Goal: Task Accomplishment & Management: Use online tool/utility

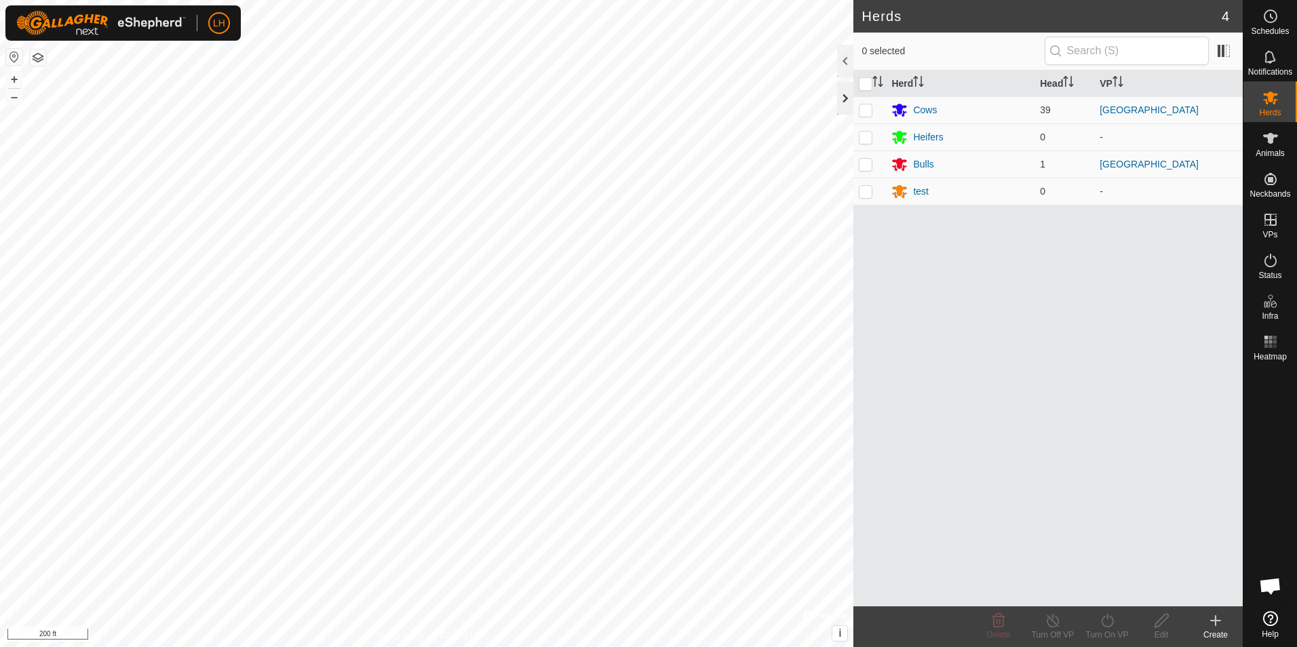
click at [841, 100] on div at bounding box center [845, 98] width 16 height 33
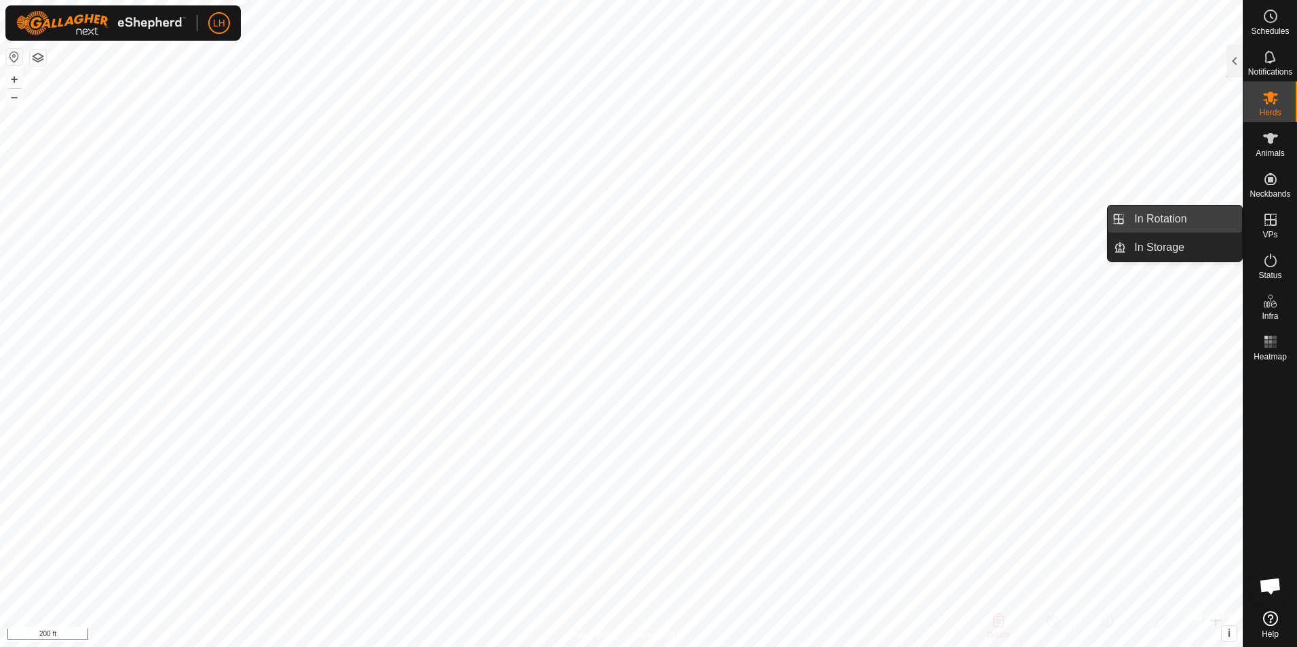
click at [1164, 220] on link "In Rotation" at bounding box center [1184, 219] width 116 height 27
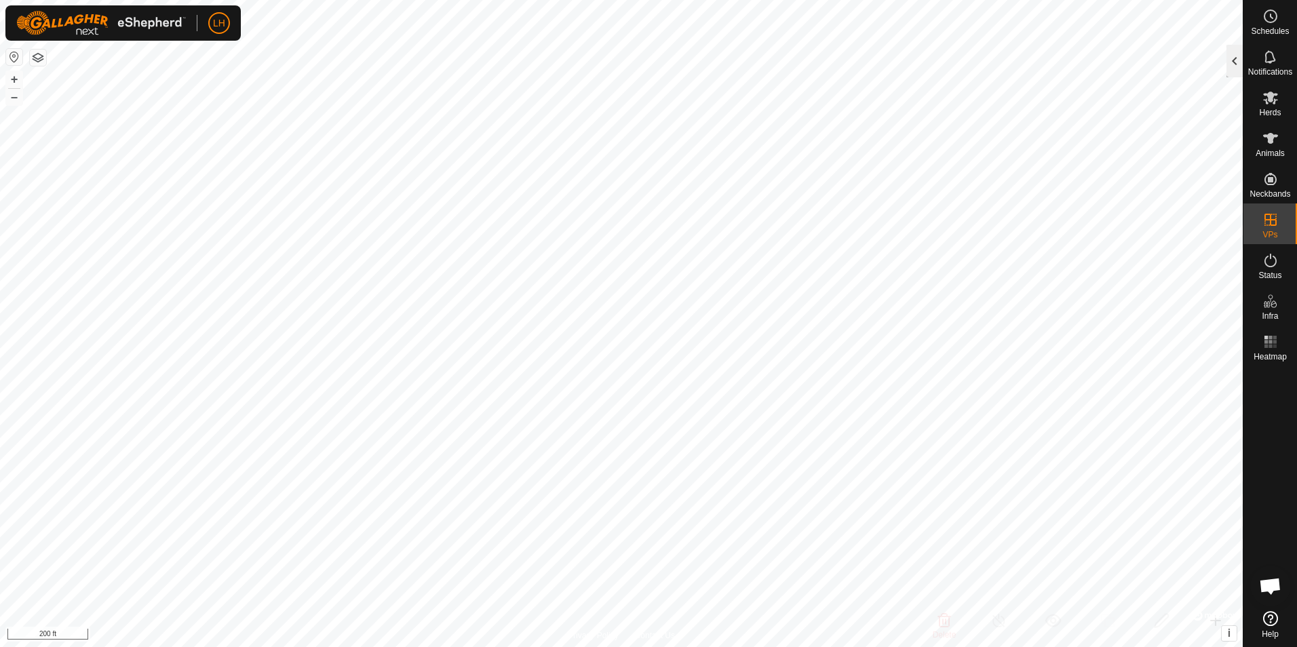
click at [1231, 60] on div at bounding box center [1235, 61] width 16 height 33
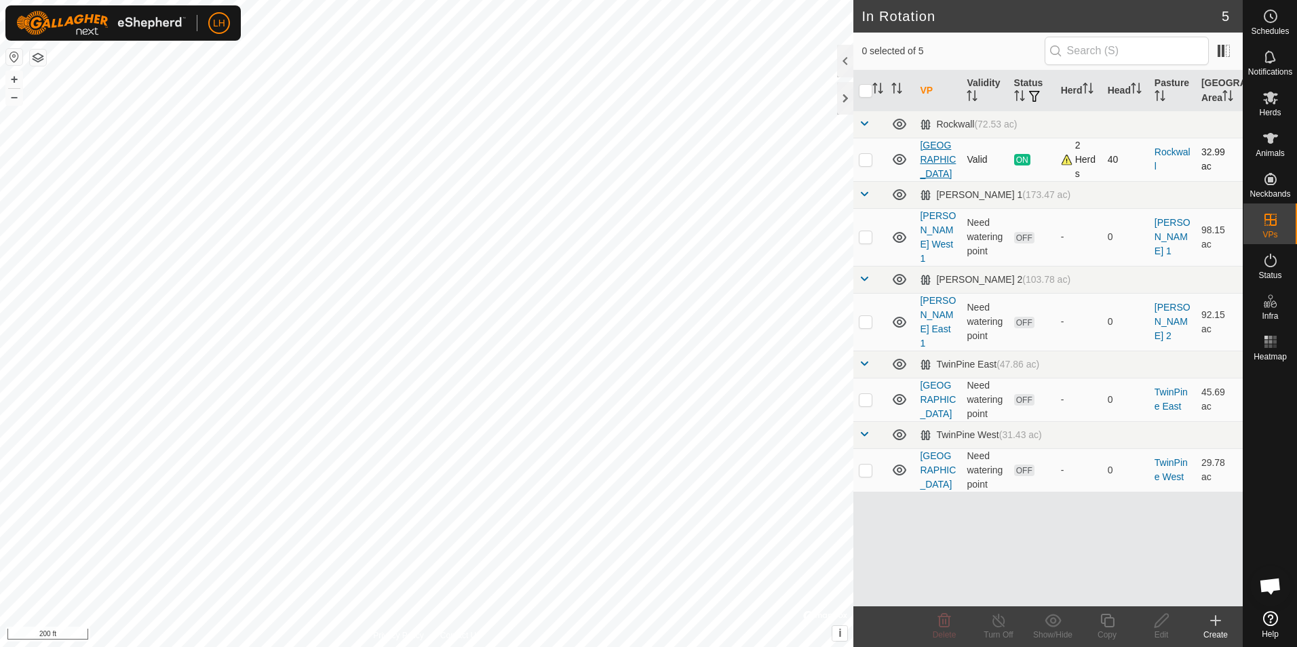
click at [942, 157] on link "[GEOGRAPHIC_DATA]" at bounding box center [938, 159] width 36 height 39
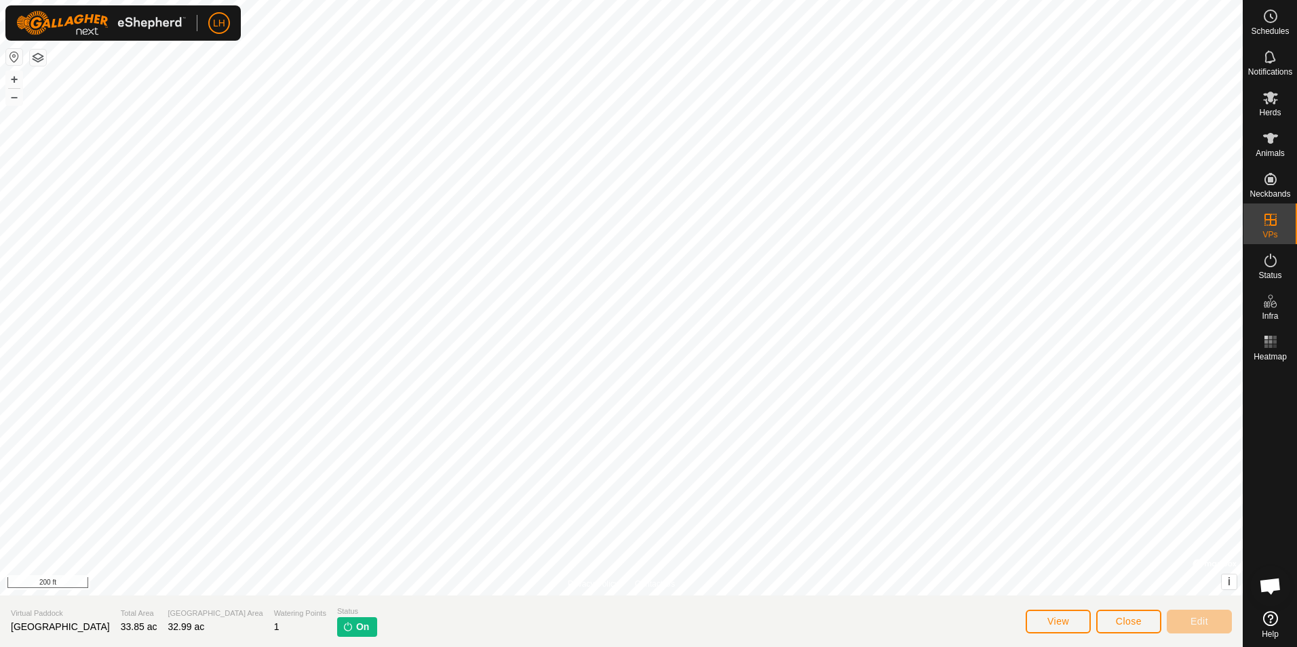
click at [343, 626] on img at bounding box center [348, 626] width 11 height 11
click at [1125, 607] on div "View Close Edit" at bounding box center [1129, 621] width 206 height 33
click at [1126, 618] on span "Close" at bounding box center [1129, 621] width 26 height 11
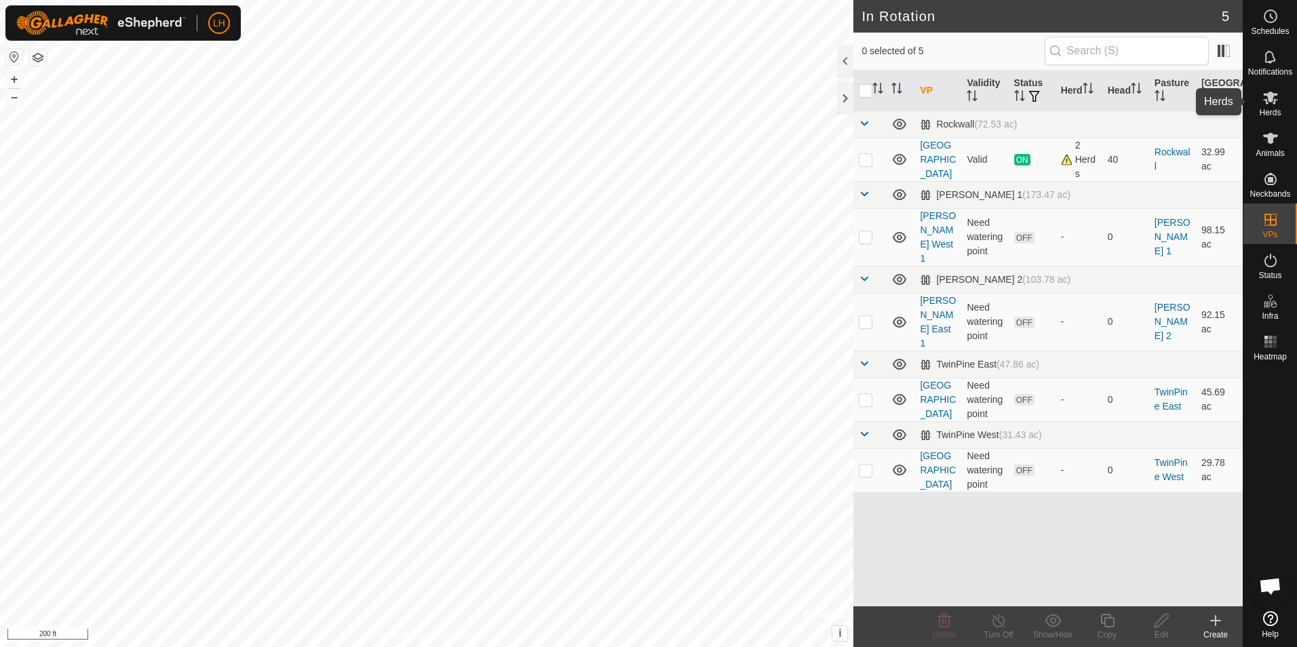
click at [1268, 95] on icon at bounding box center [1270, 98] width 15 height 13
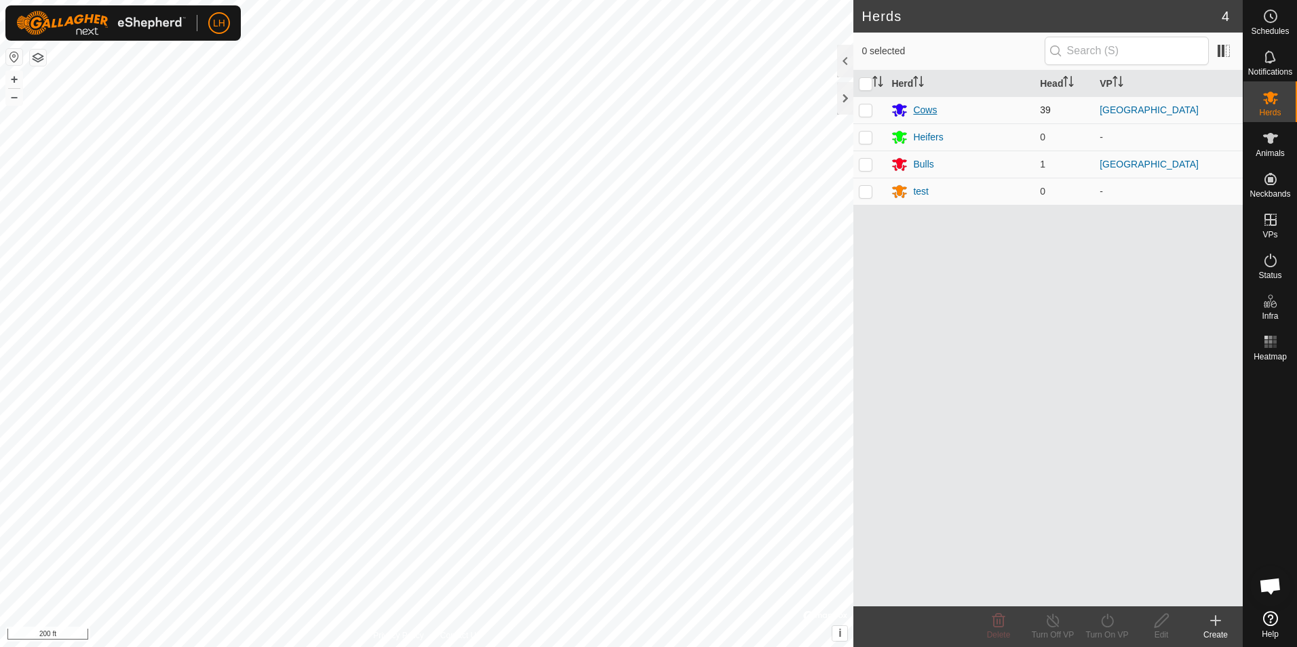
click at [928, 106] on div "Cows" at bounding box center [925, 110] width 24 height 14
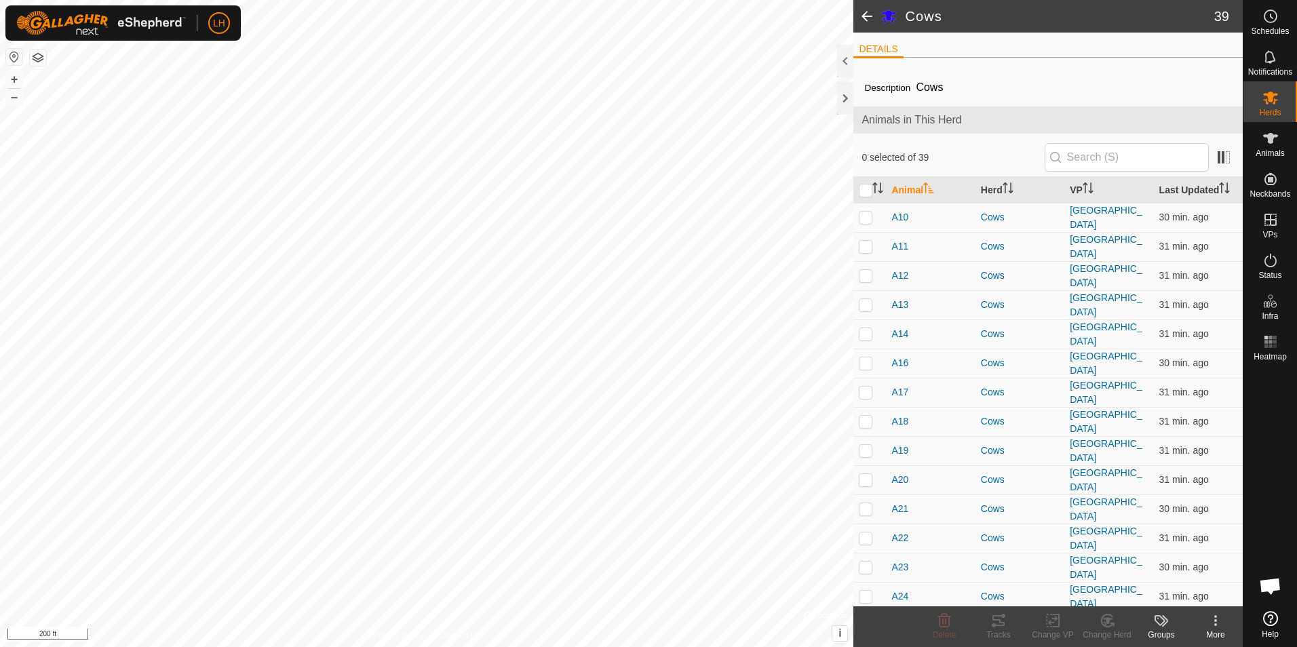
click at [865, 16] on span at bounding box center [866, 16] width 27 height 33
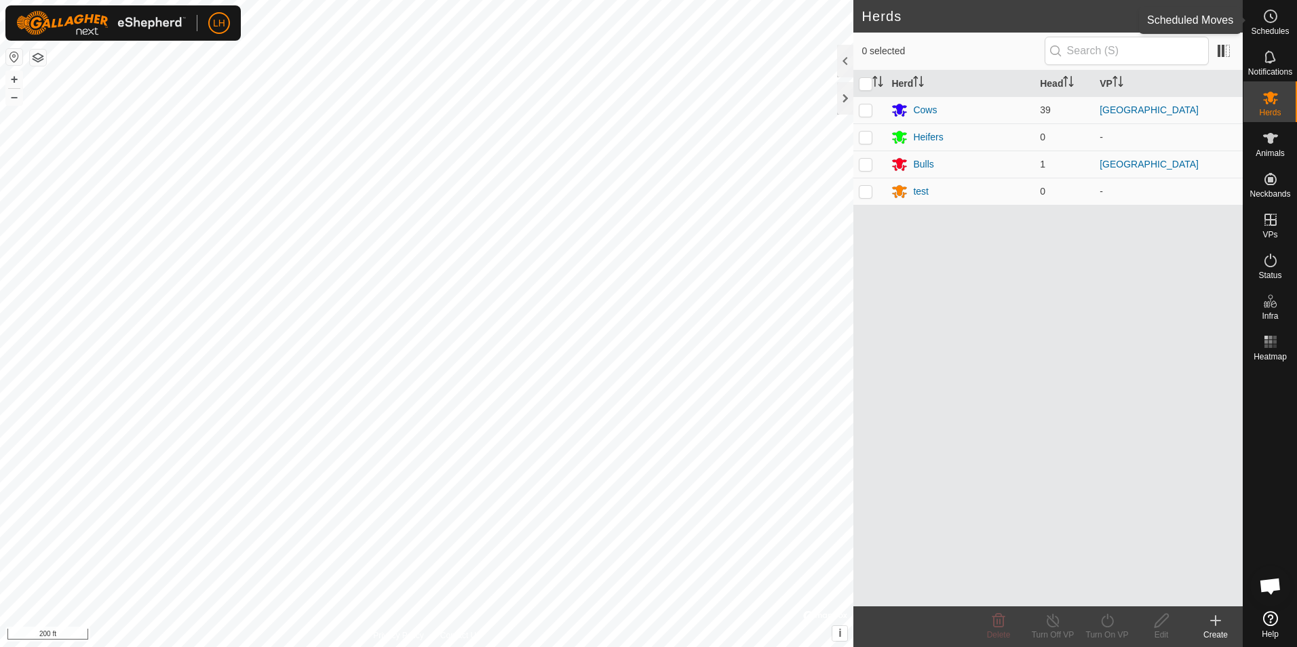
click at [1267, 22] on circle at bounding box center [1271, 16] width 12 height 12
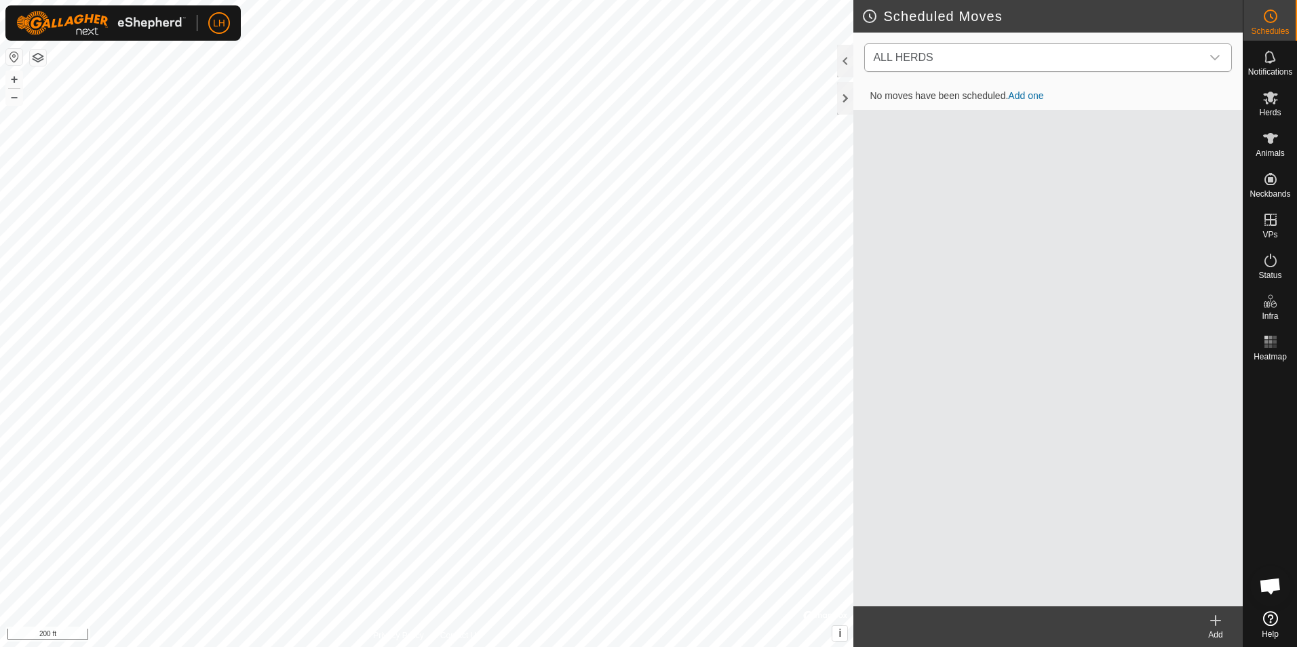
click at [1209, 58] on div "dropdown trigger" at bounding box center [1215, 57] width 27 height 27
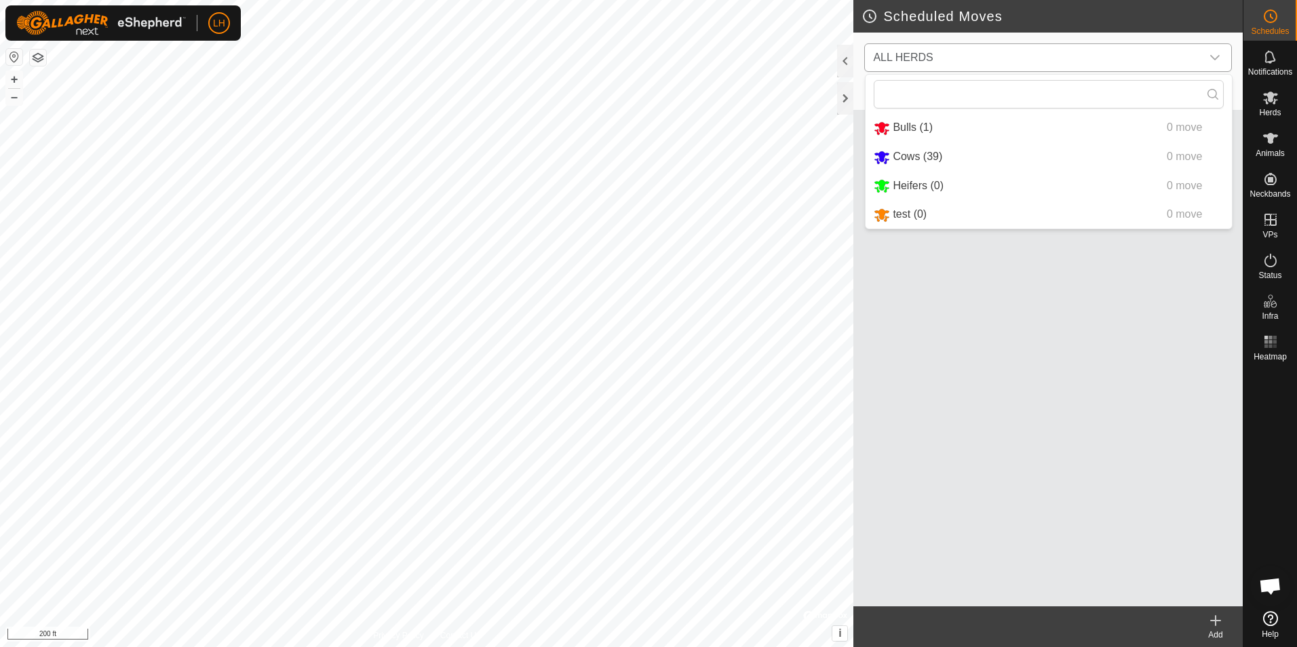
click at [1209, 58] on div "dropdown trigger" at bounding box center [1215, 57] width 27 height 27
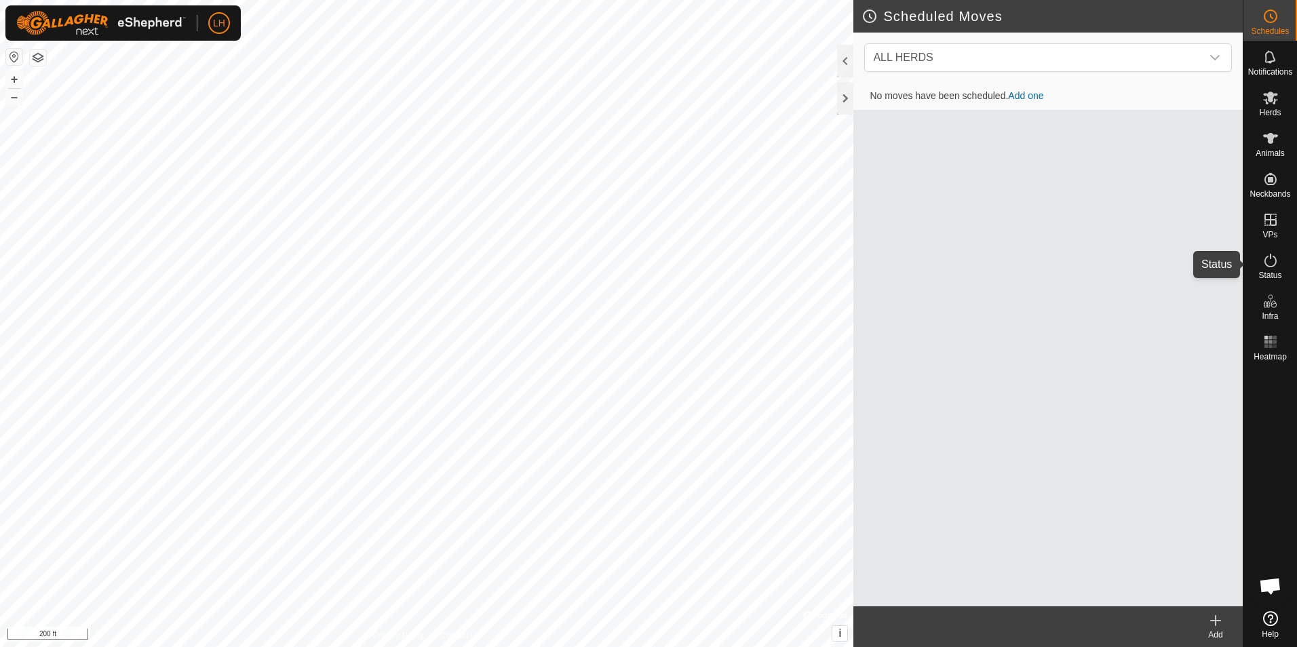
click at [1273, 265] on icon at bounding box center [1271, 260] width 16 height 16
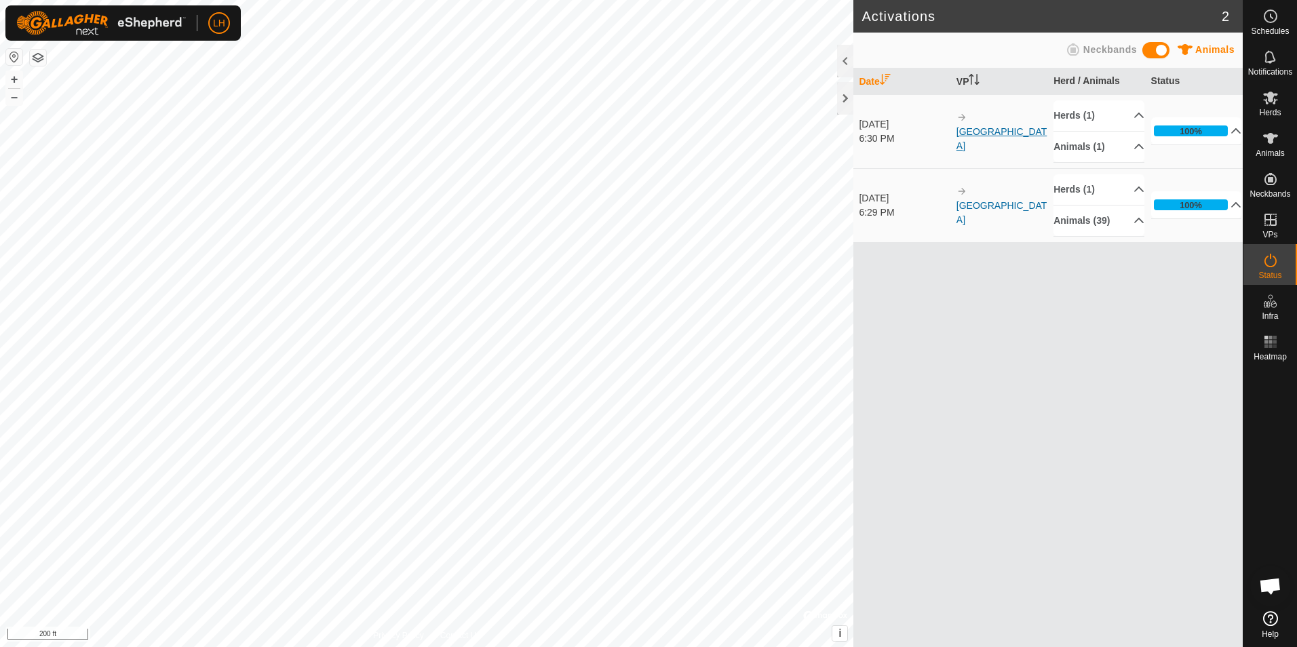
click at [1017, 132] on link "[GEOGRAPHIC_DATA]" at bounding box center [1002, 138] width 91 height 25
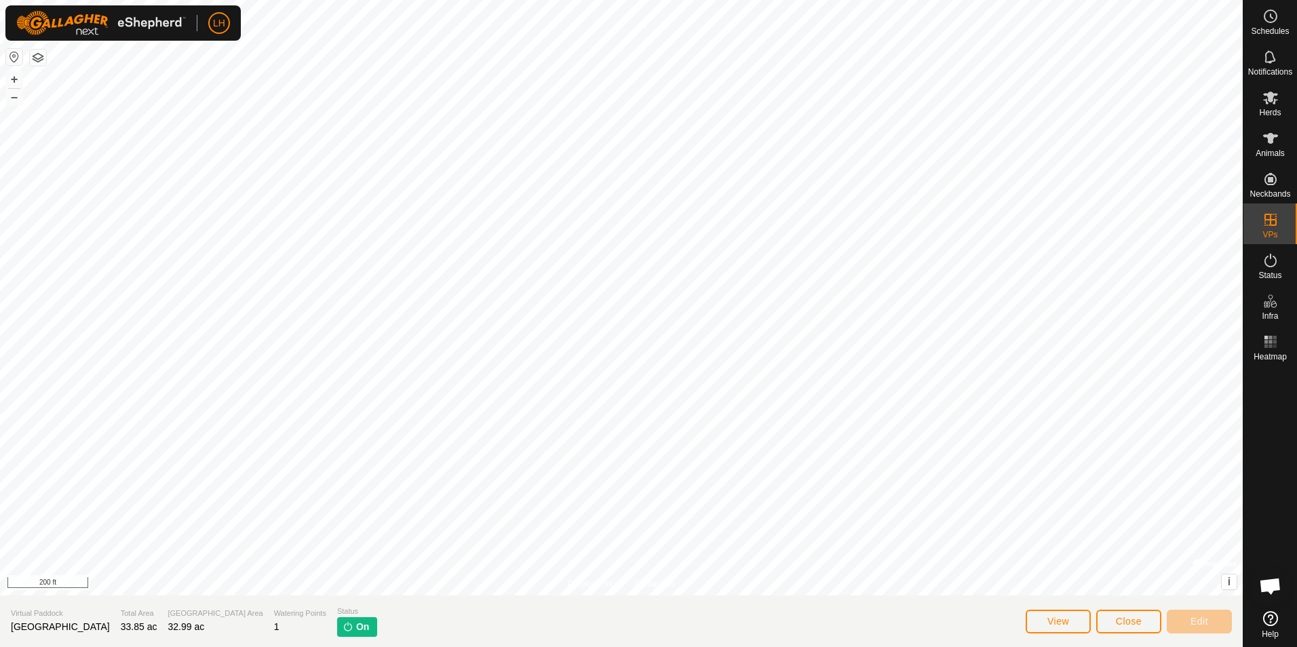
click at [356, 627] on span "On" at bounding box center [362, 627] width 13 height 14
click at [1276, 263] on icon at bounding box center [1271, 260] width 16 height 16
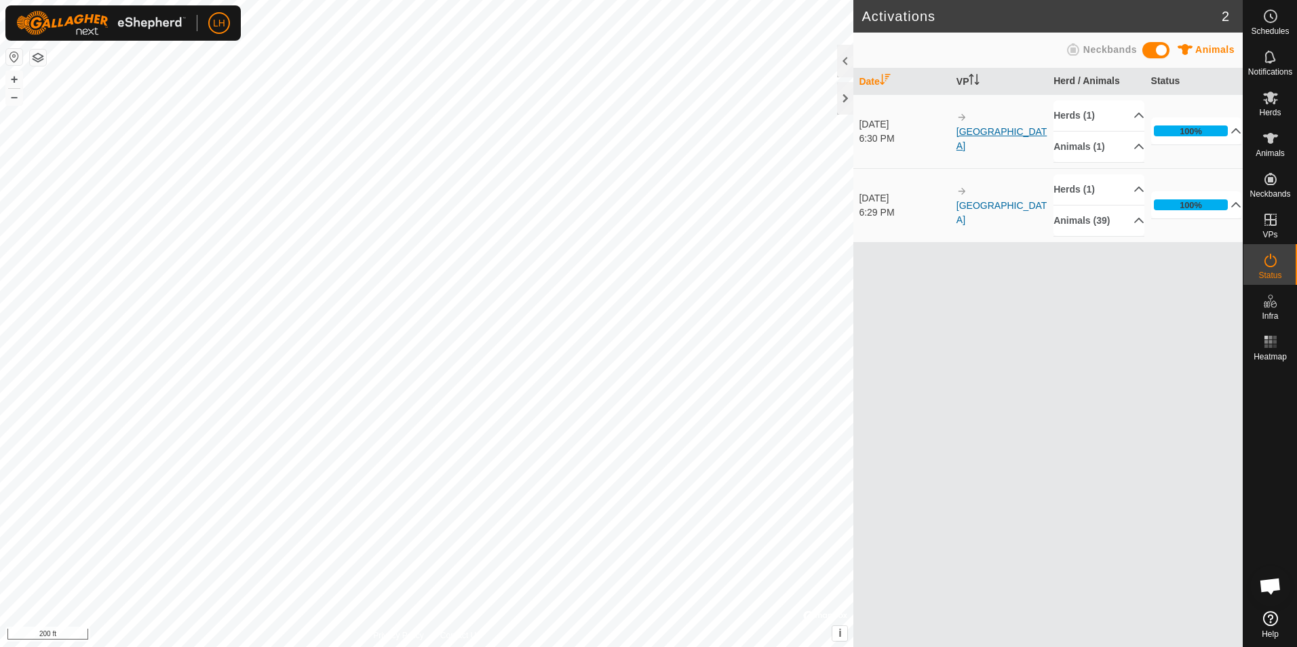
click at [1006, 132] on link "[GEOGRAPHIC_DATA]" at bounding box center [1002, 138] width 91 height 25
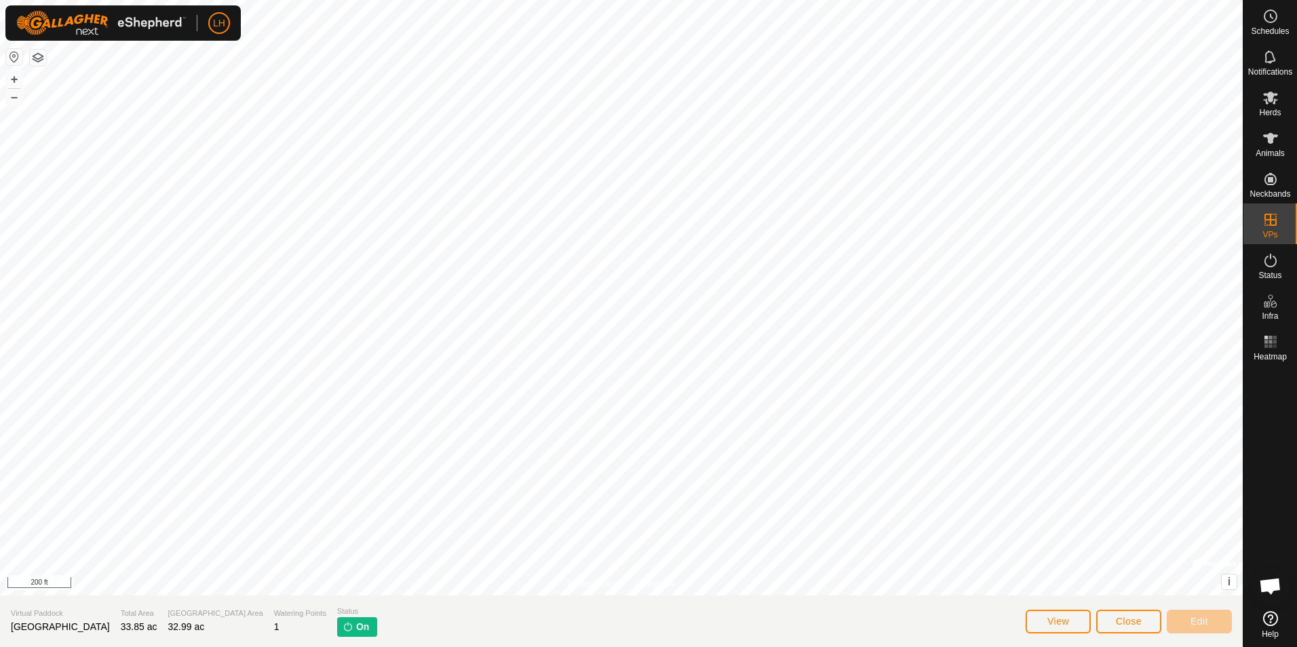
click at [1276, 583] on span "Open chat" at bounding box center [1270, 587] width 22 height 19
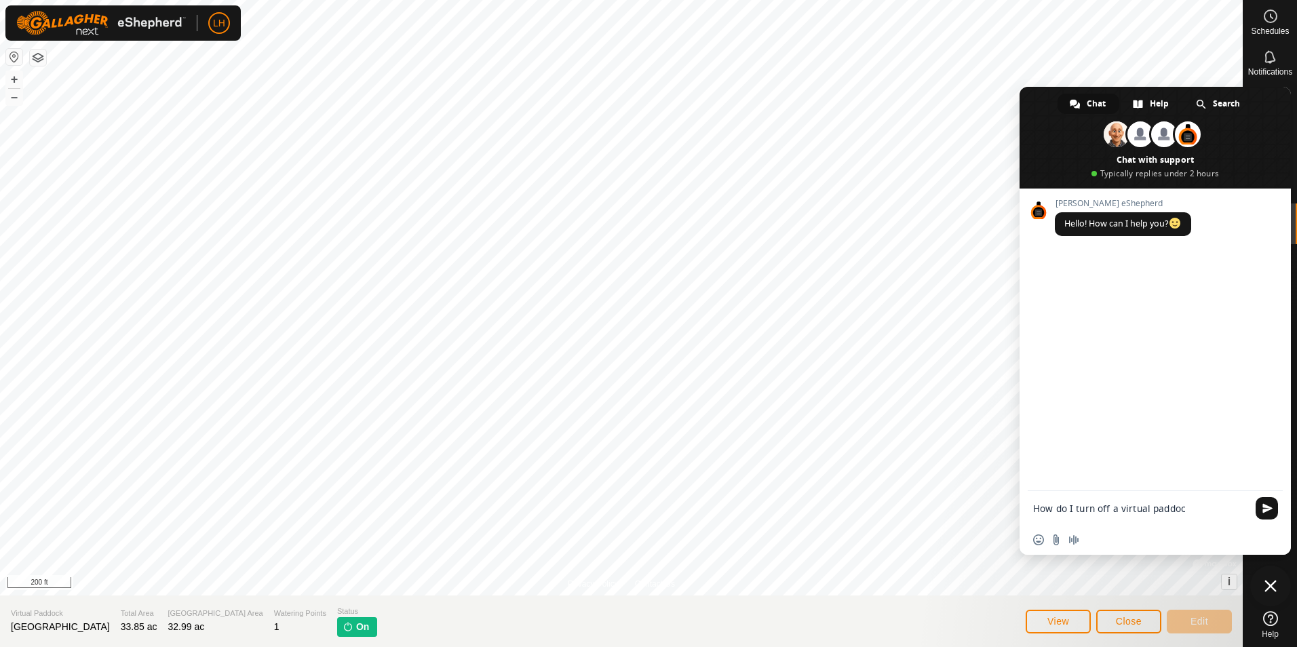
type textarea "How do I turn off a virtual paddock"
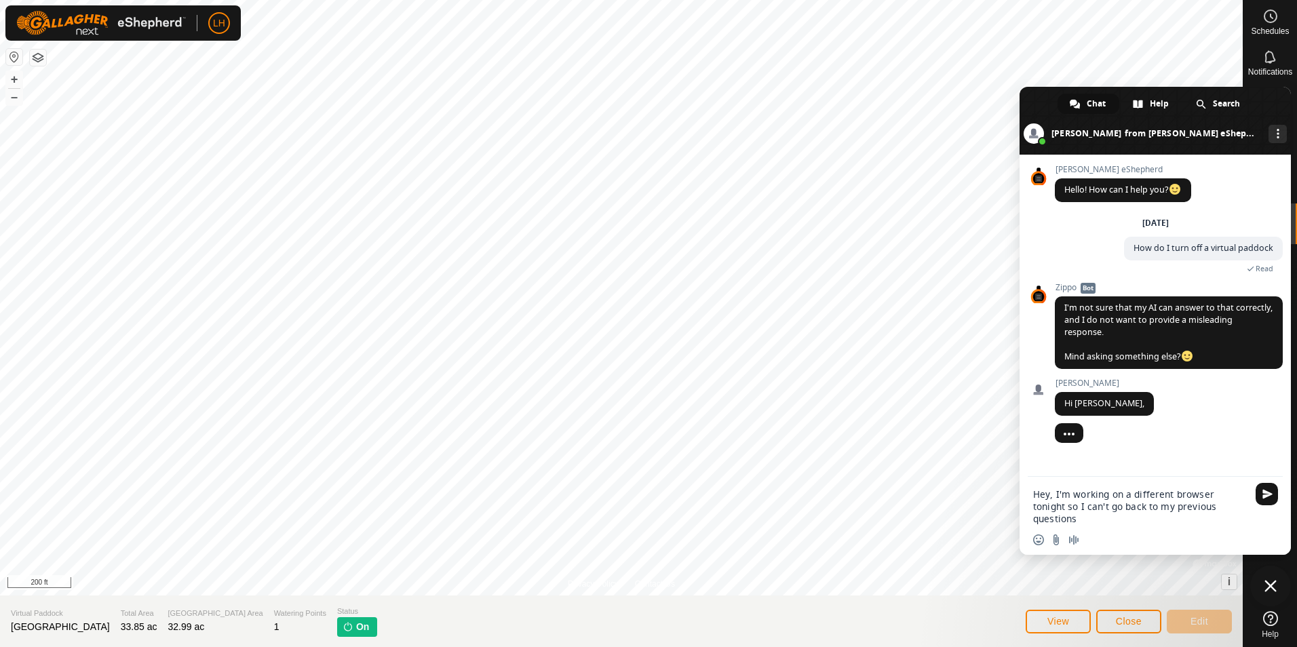
type textarea "Hey, I'm working on a different browser tonight so I can't go back to my previo…"
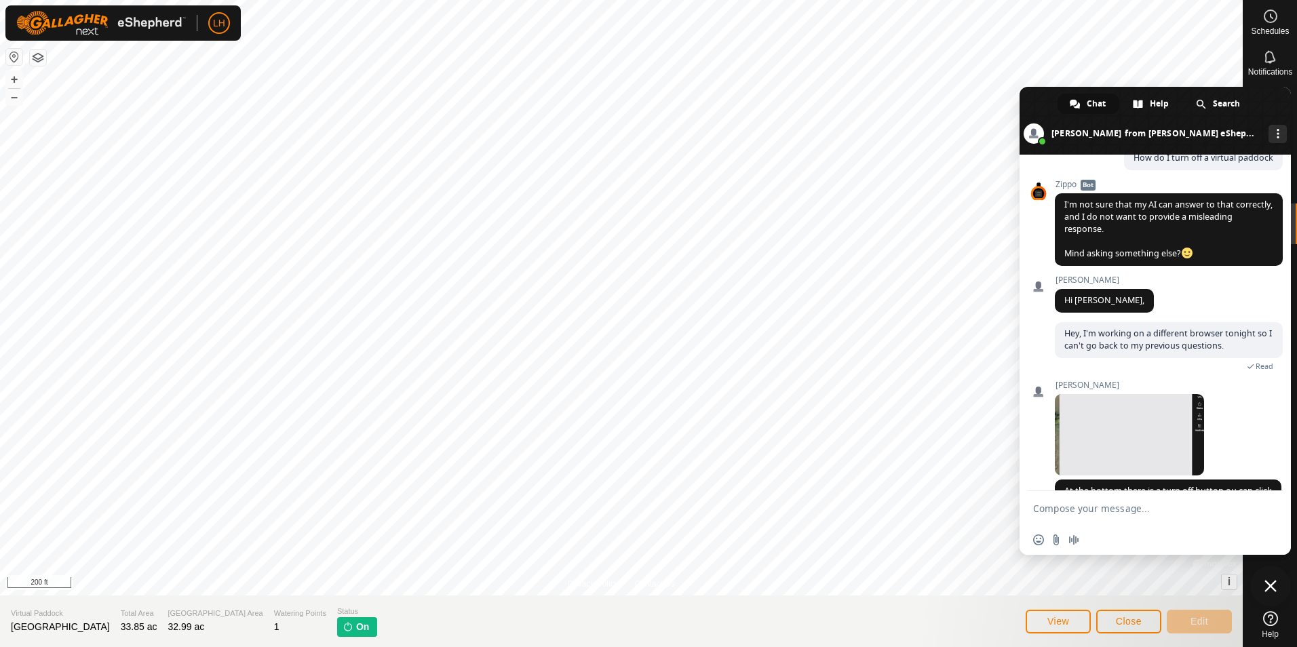
scroll to position [130, 0]
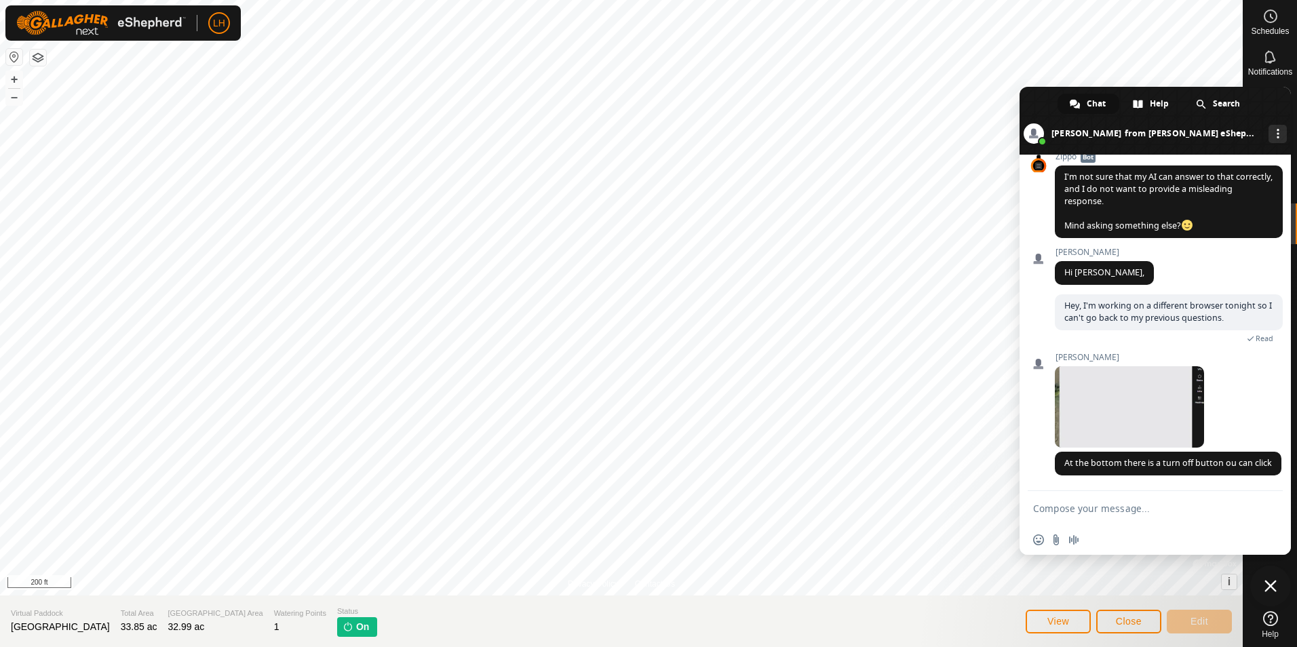
click at [343, 629] on img at bounding box center [348, 626] width 11 height 11
click at [1144, 391] on span at bounding box center [1129, 406] width 149 height 81
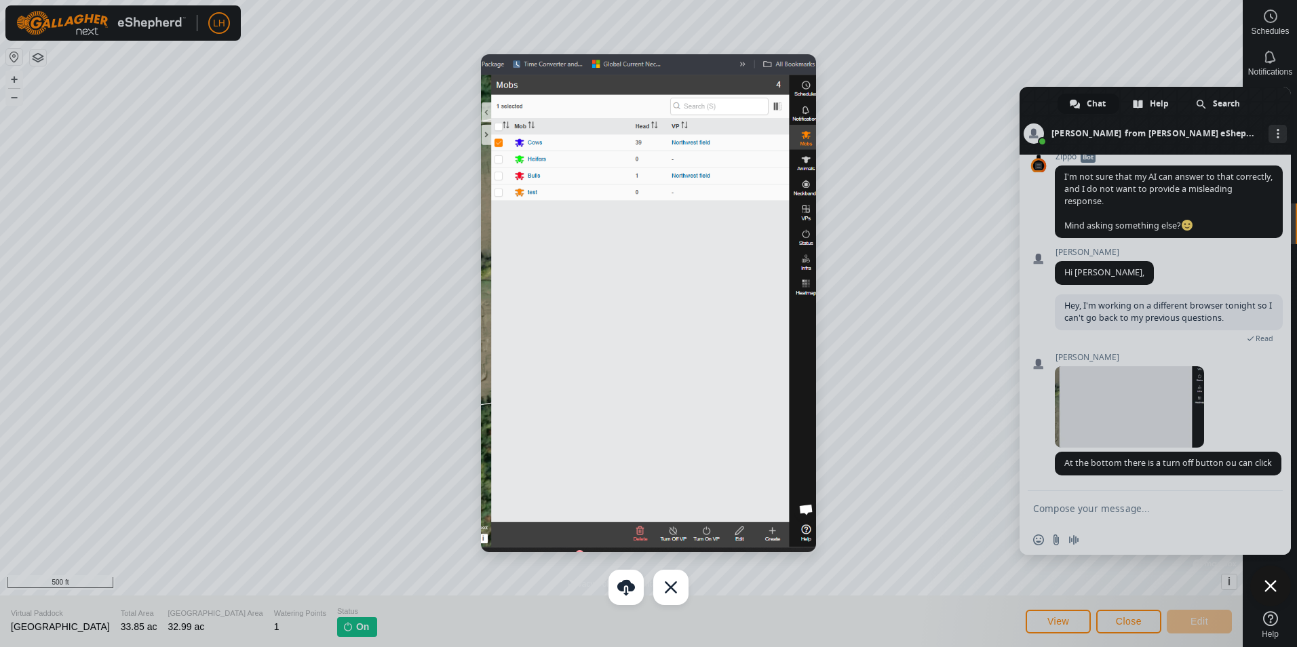
click at [974, 285] on div at bounding box center [648, 323] width 1297 height 647
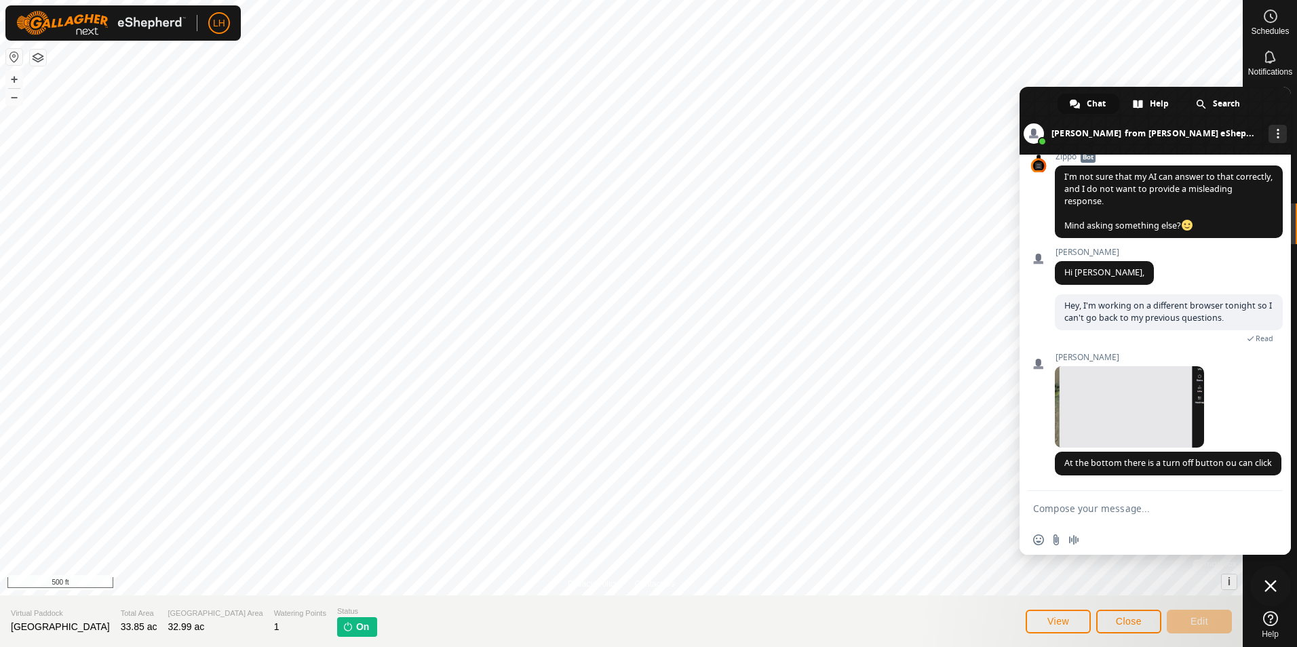
click at [1267, 586] on span "Close chat" at bounding box center [1271, 586] width 12 height 12
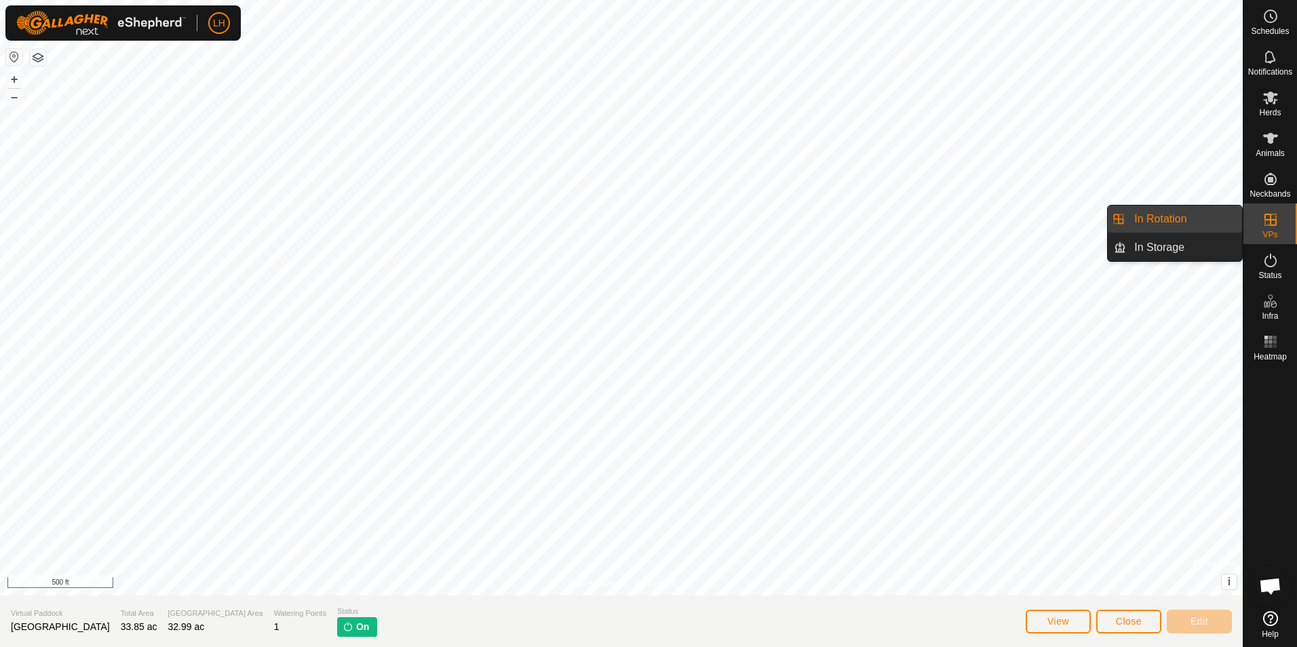
click at [1170, 220] on link "In Rotation" at bounding box center [1184, 219] width 116 height 27
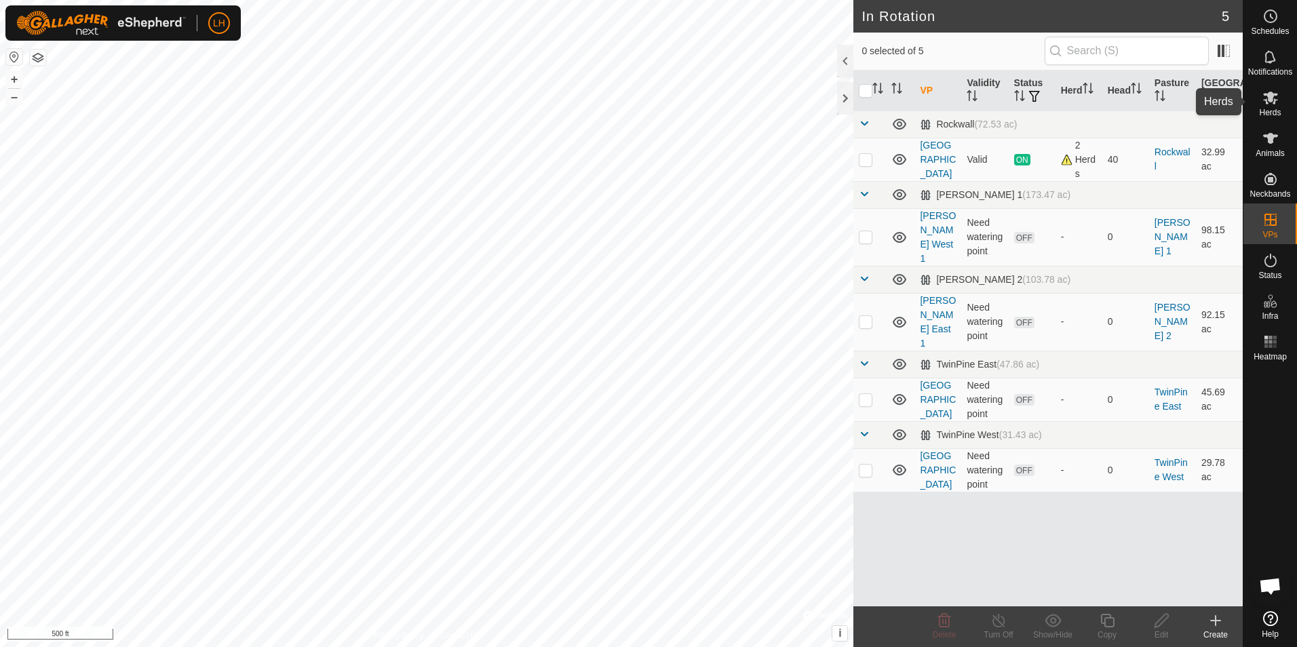
click at [1272, 109] on span "Herds" at bounding box center [1270, 113] width 22 height 8
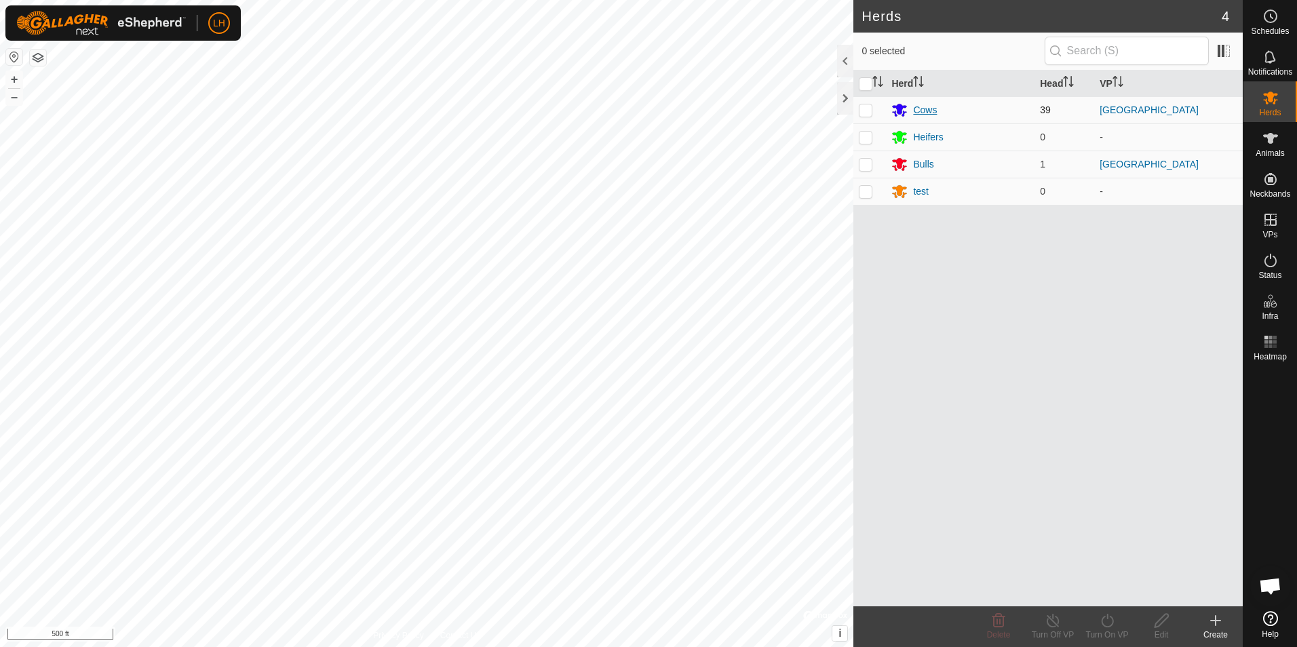
click at [912, 109] on div "Cows" at bounding box center [960, 110] width 138 height 16
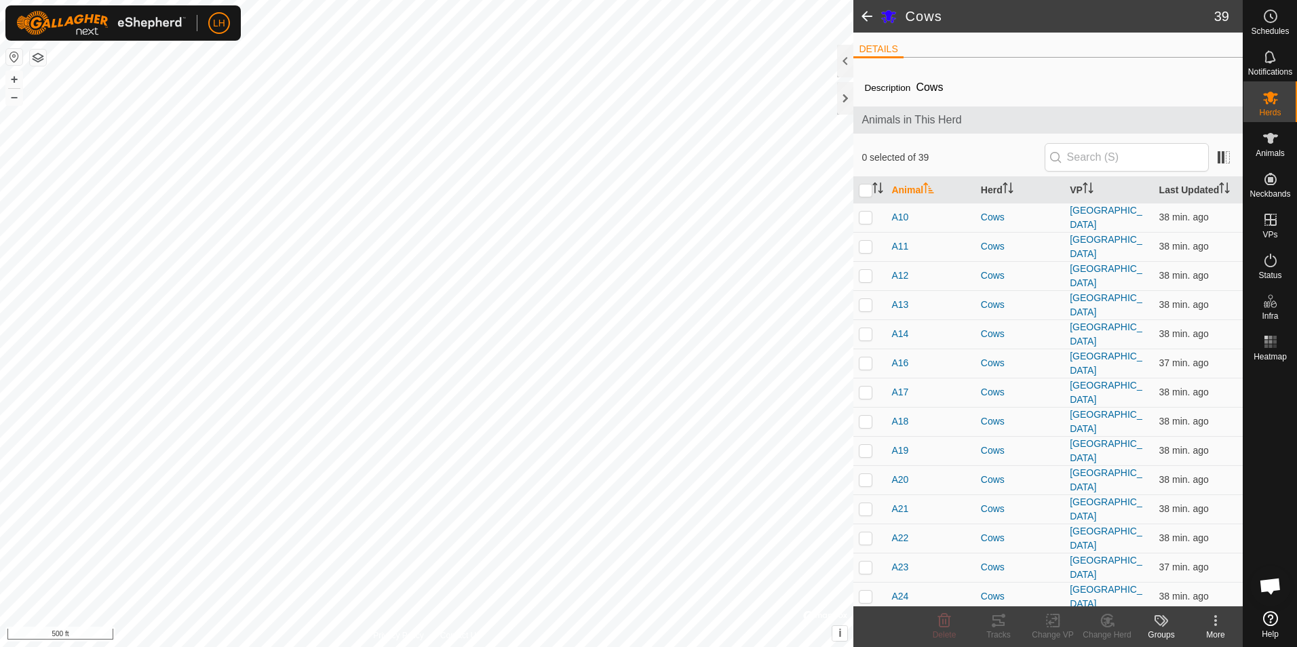
click at [1216, 619] on icon at bounding box center [1215, 620] width 3 height 3
click at [866, 191] on input "checkbox" at bounding box center [866, 191] width 14 height 14
checkbox input "true"
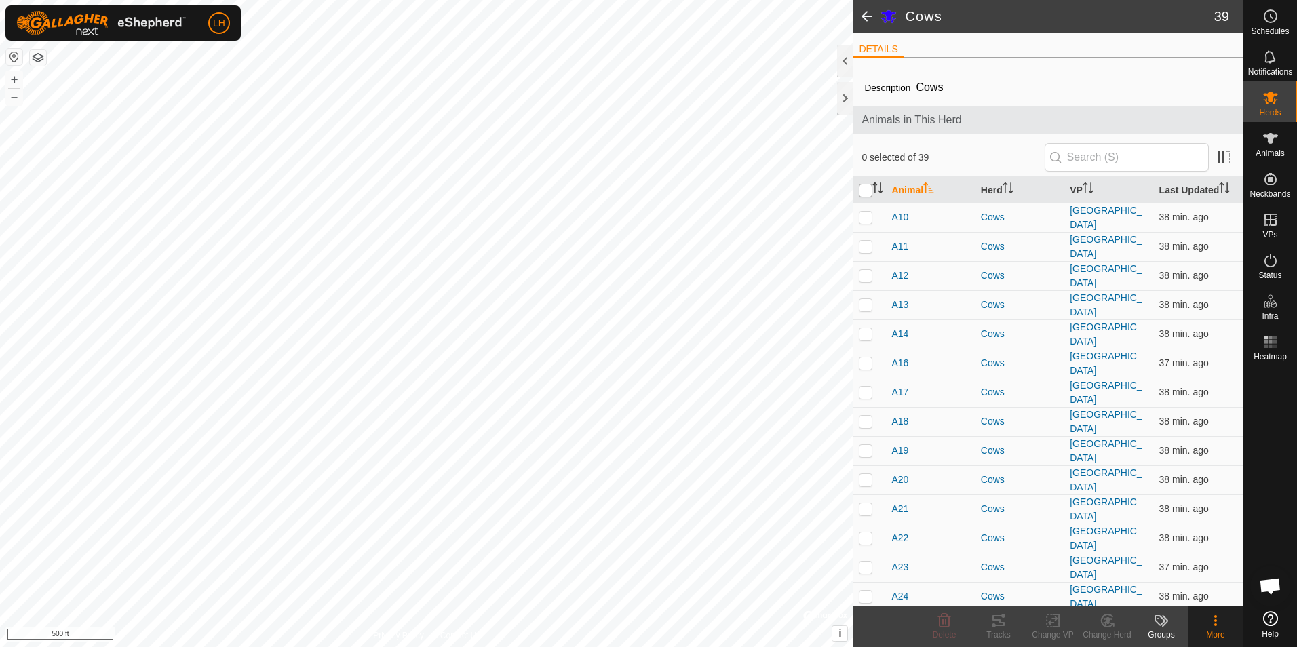
checkbox input "true"
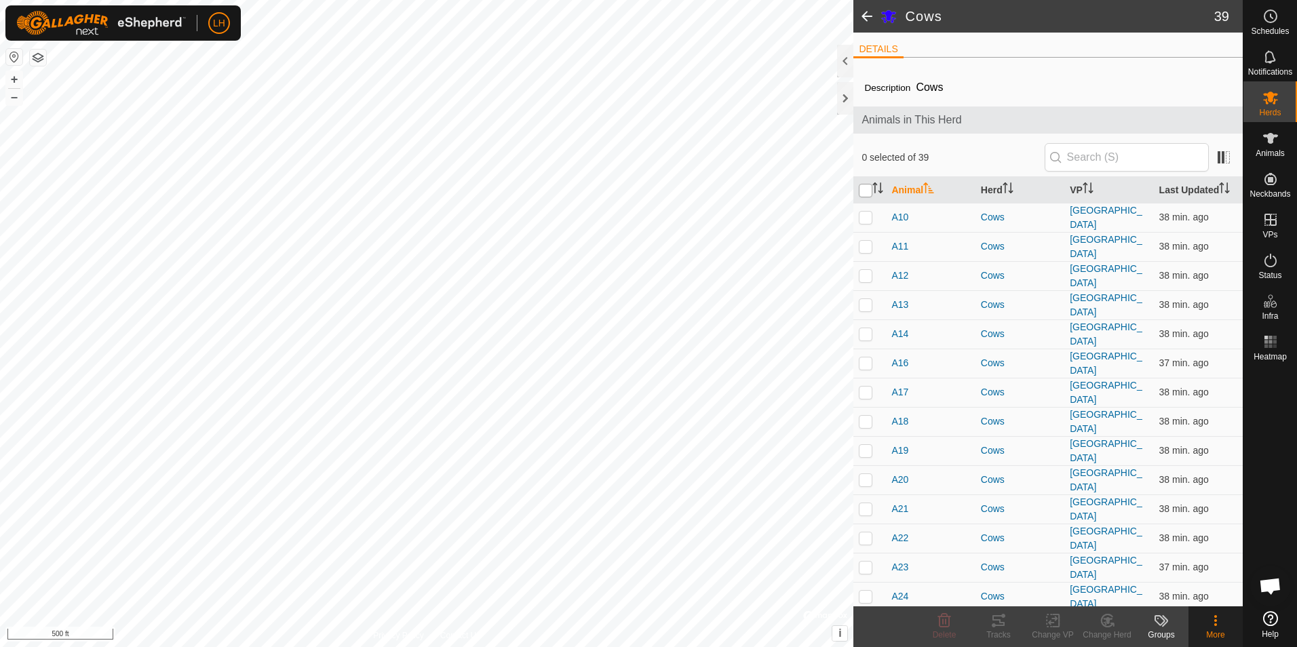
checkbox input "true"
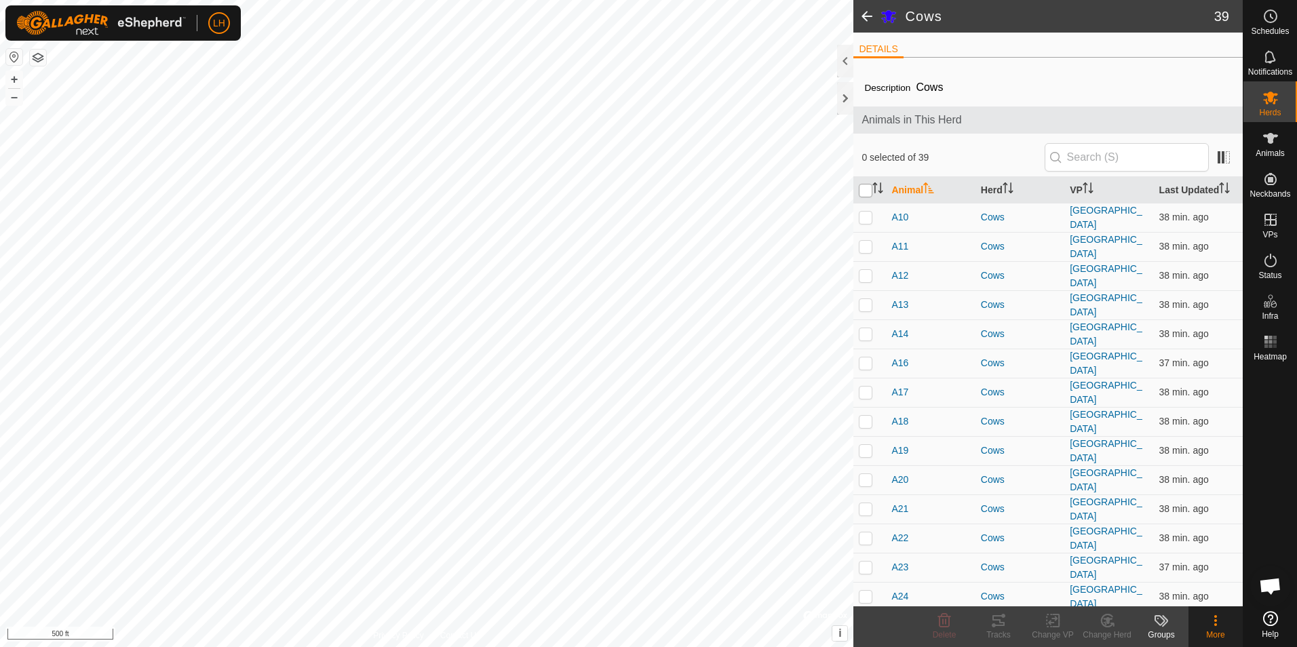
checkbox input "true"
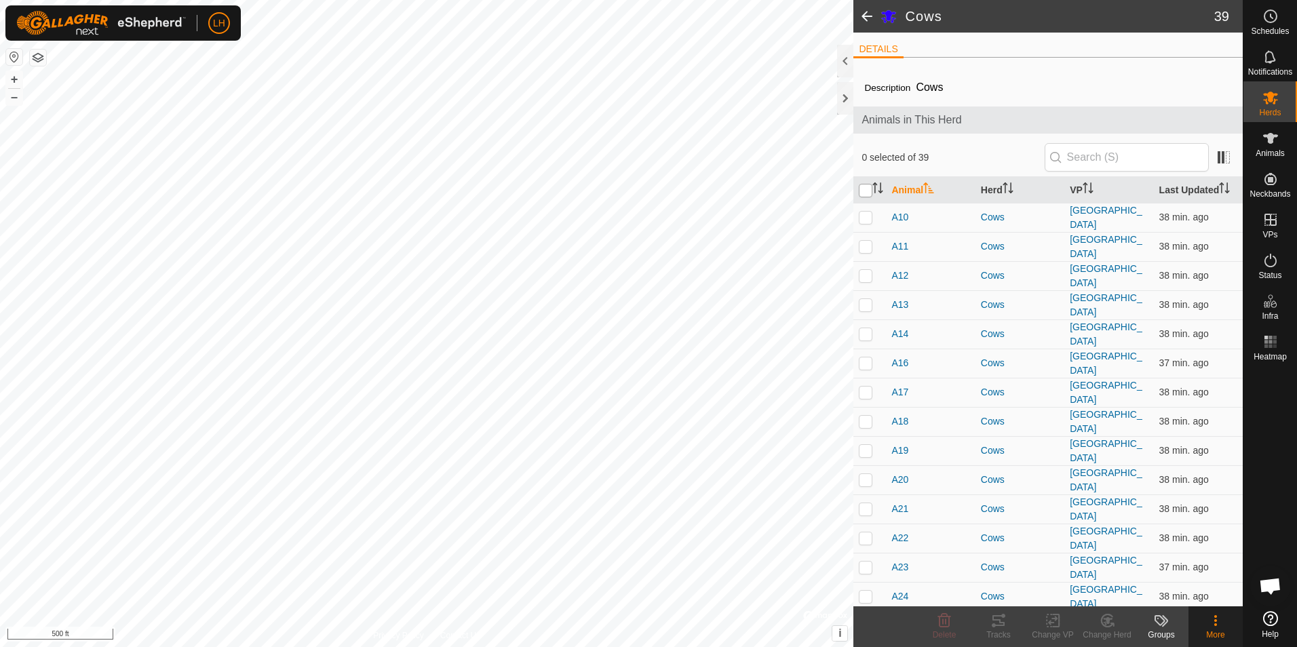
checkbox input "true"
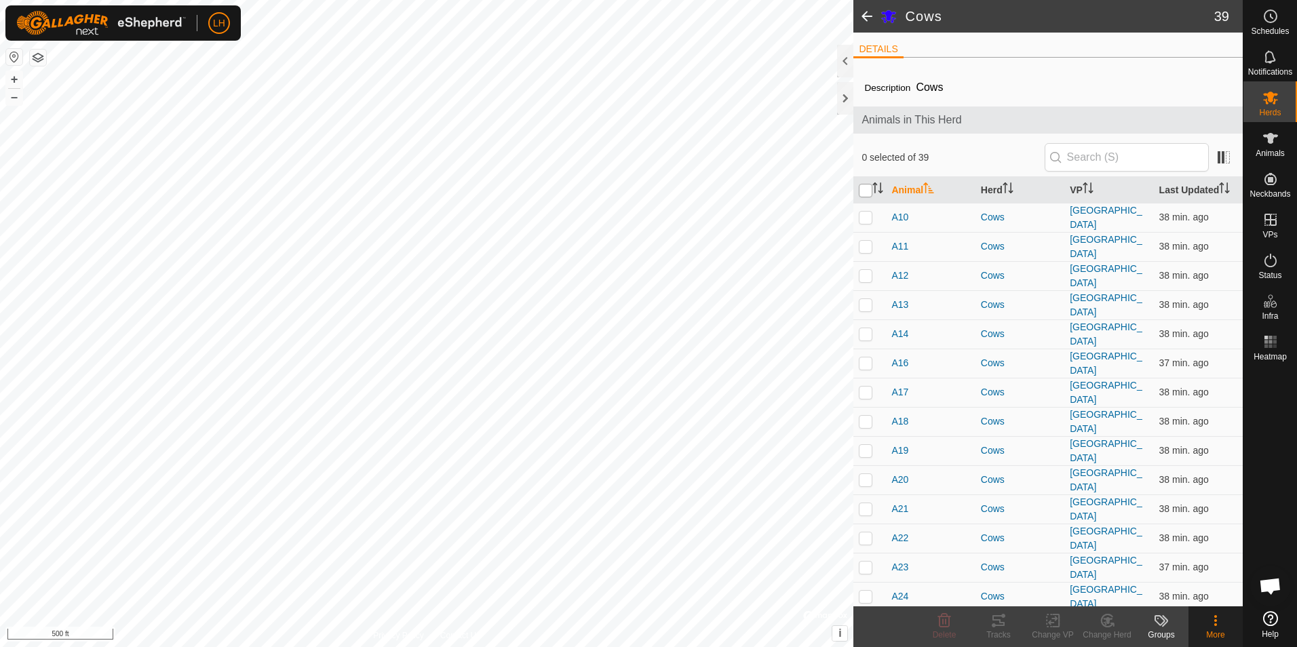
checkbox input "true"
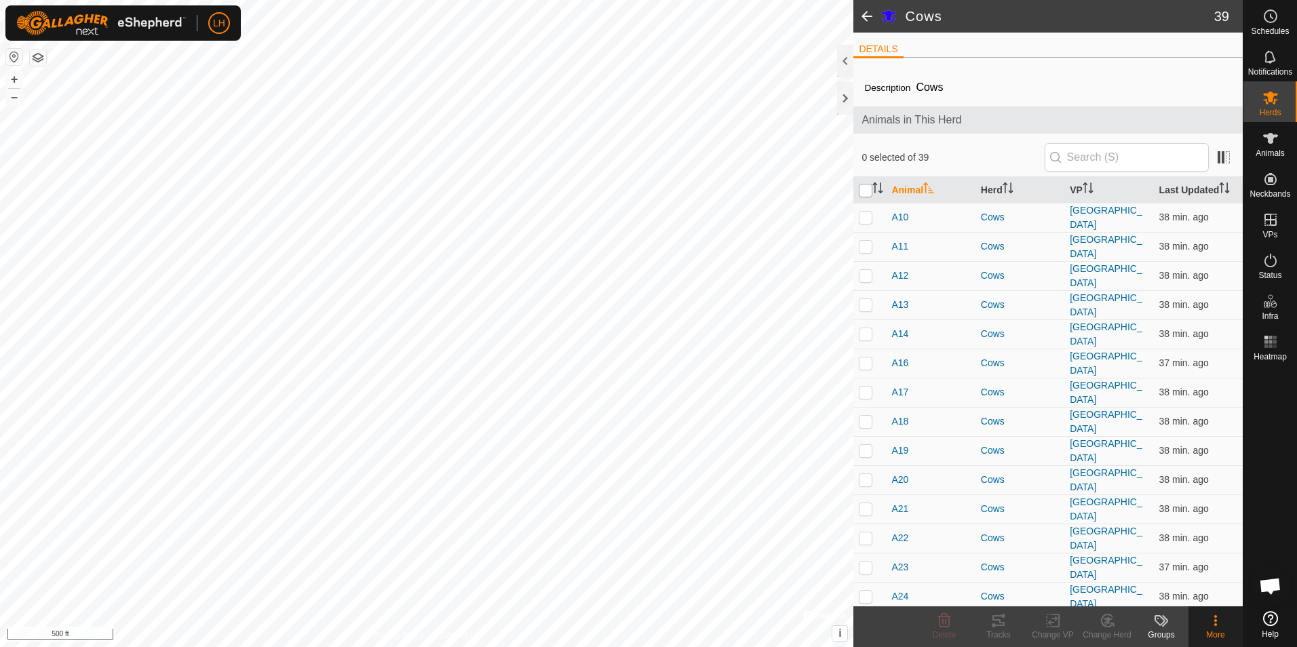
checkbox input "true"
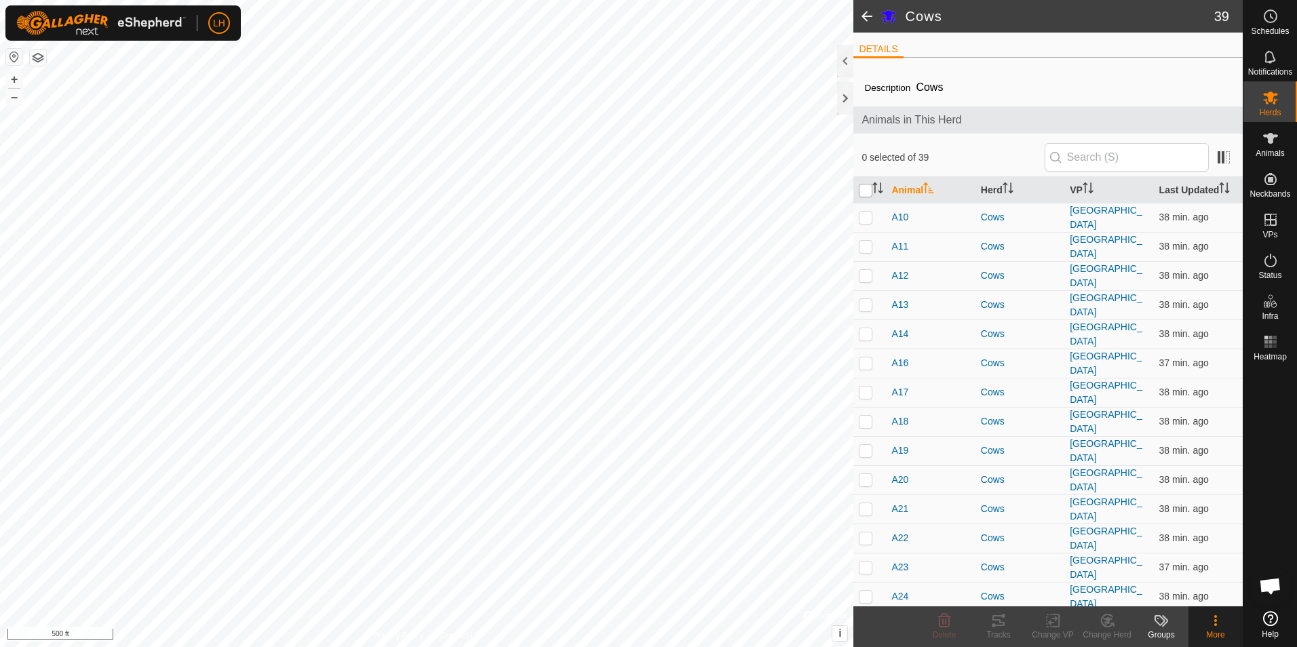
checkbox input "true"
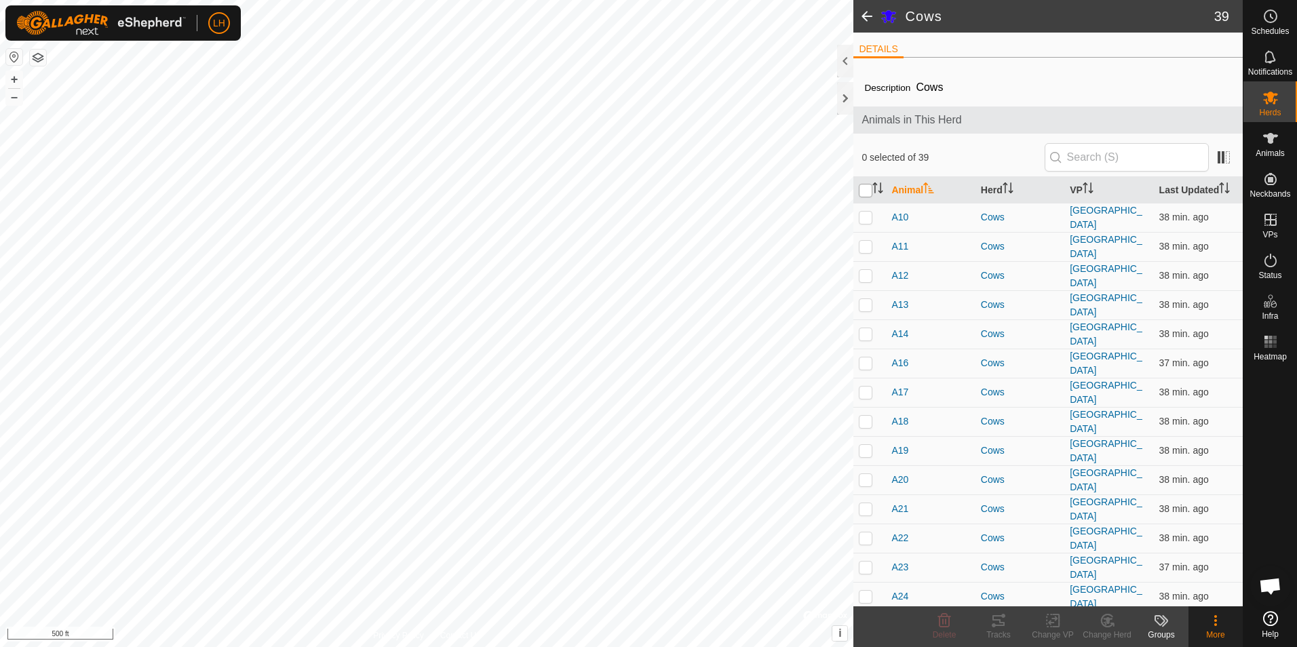
checkbox input "true"
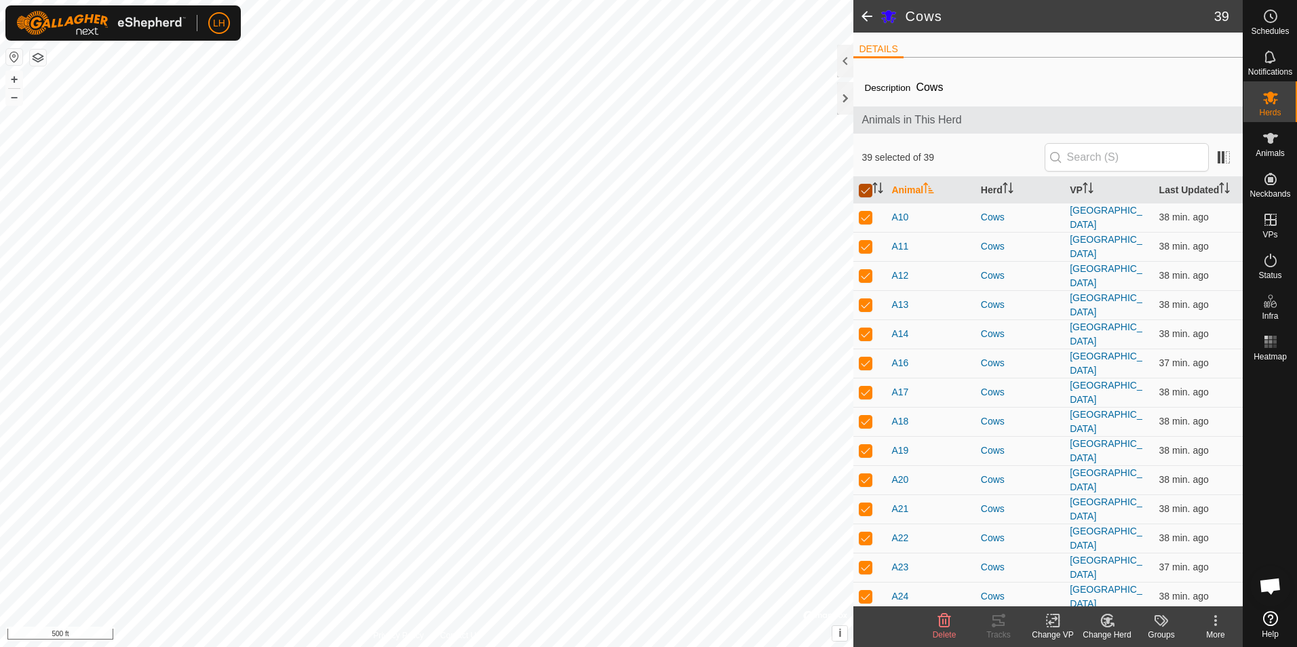
click at [864, 191] on input "checkbox" at bounding box center [866, 191] width 14 height 14
checkbox input "false"
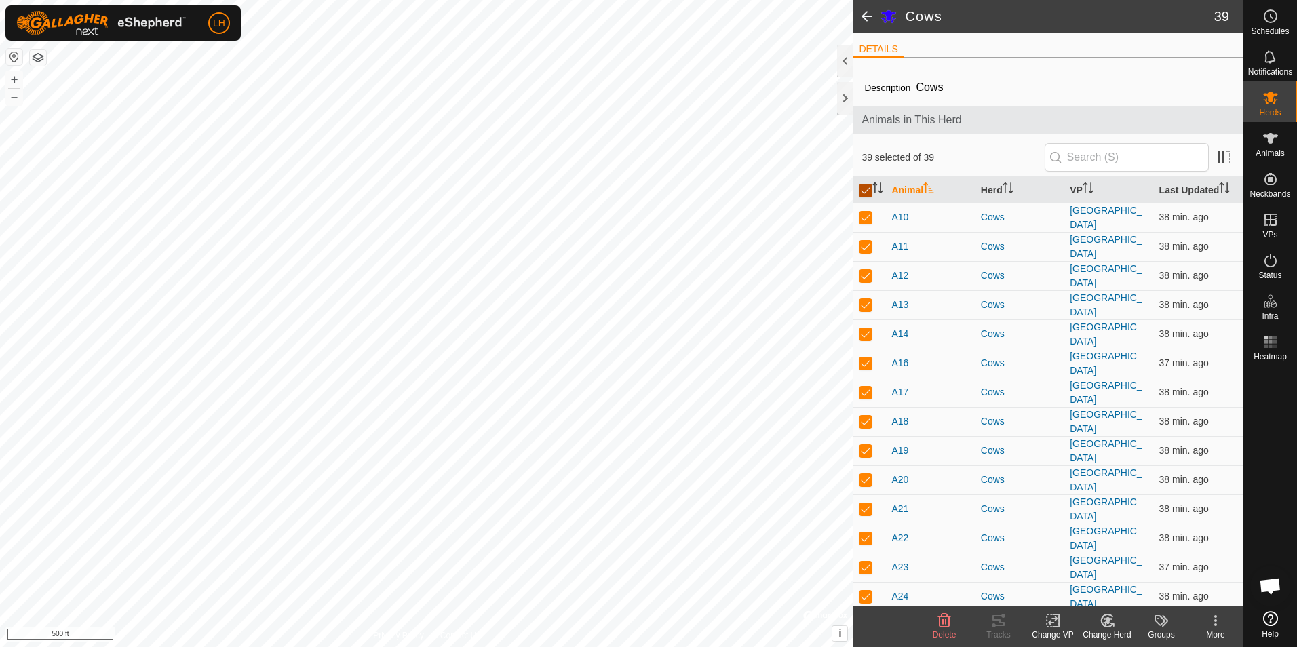
checkbox input "false"
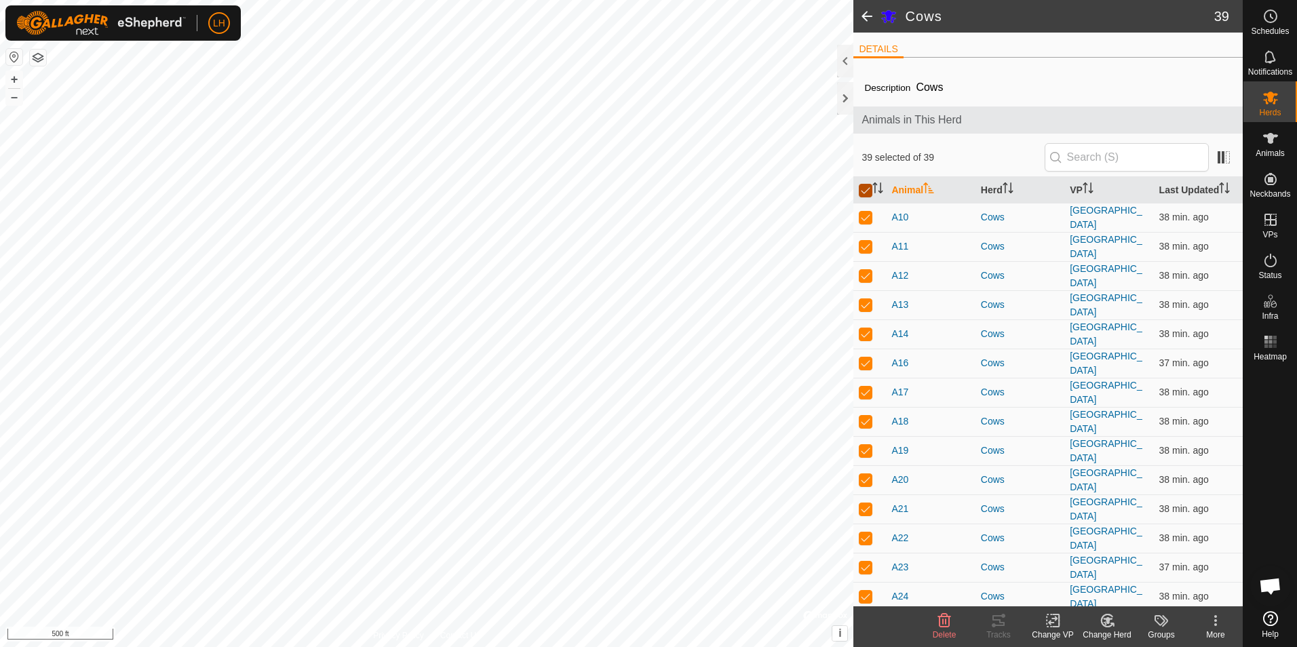
checkbox input "false"
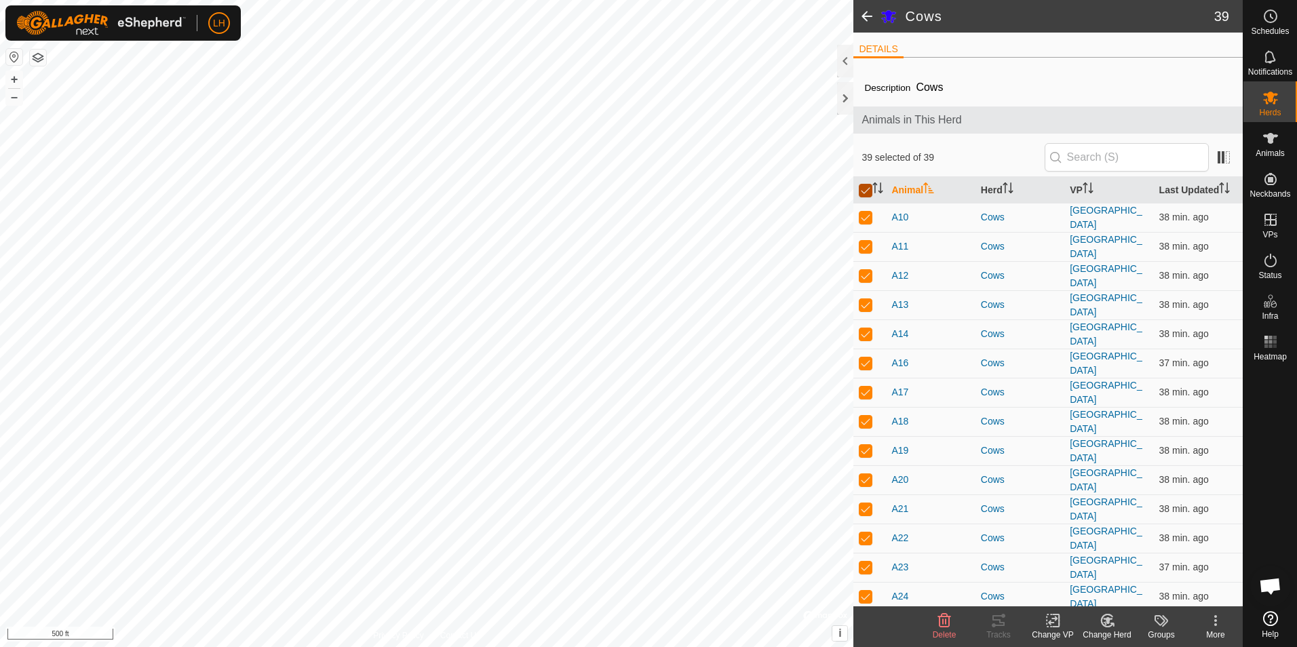
checkbox input "false"
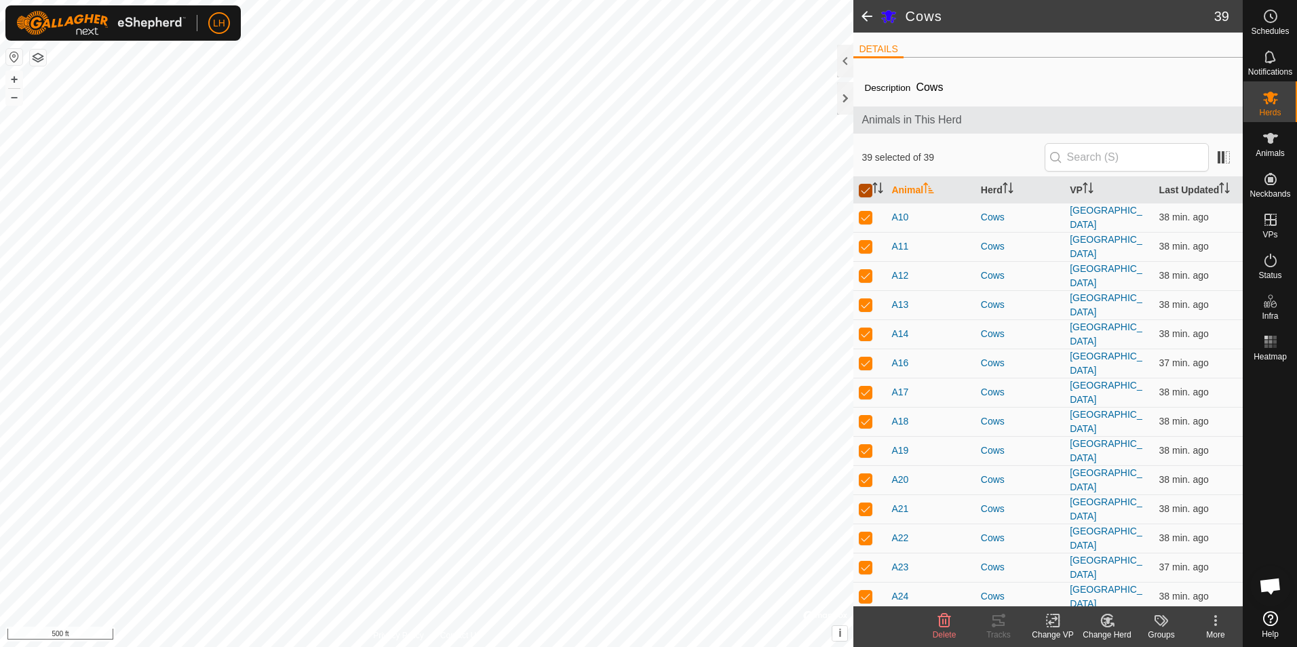
checkbox input "false"
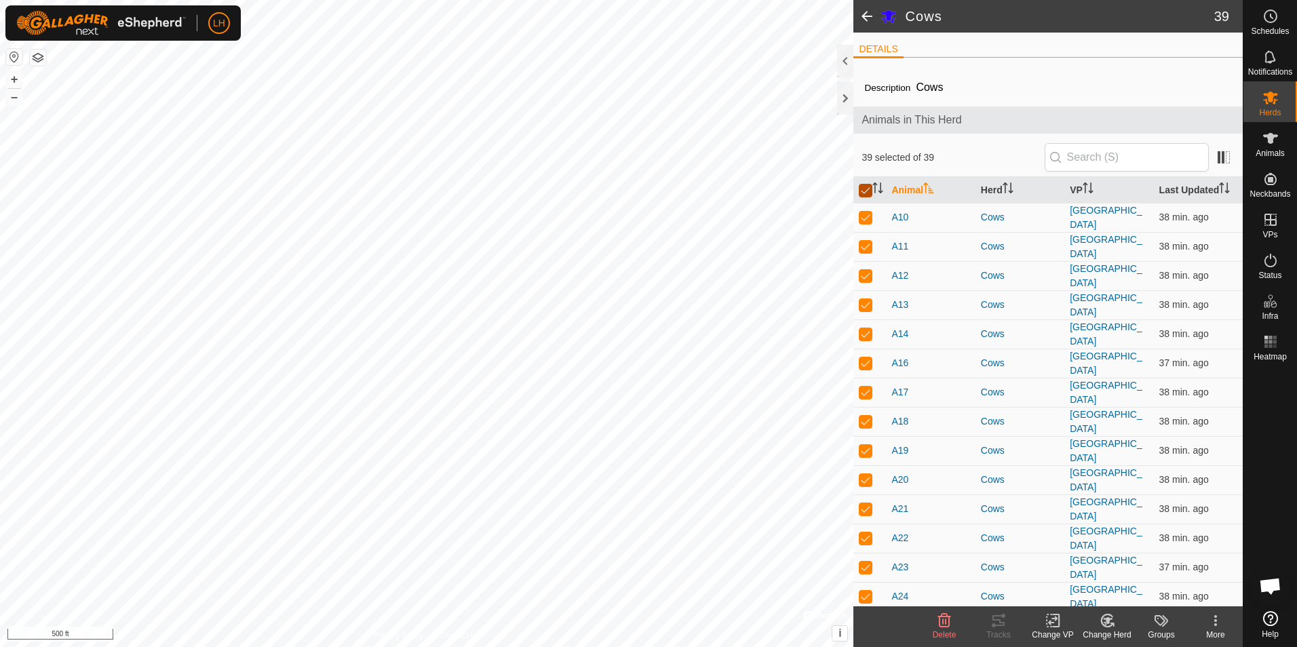
checkbox input "false"
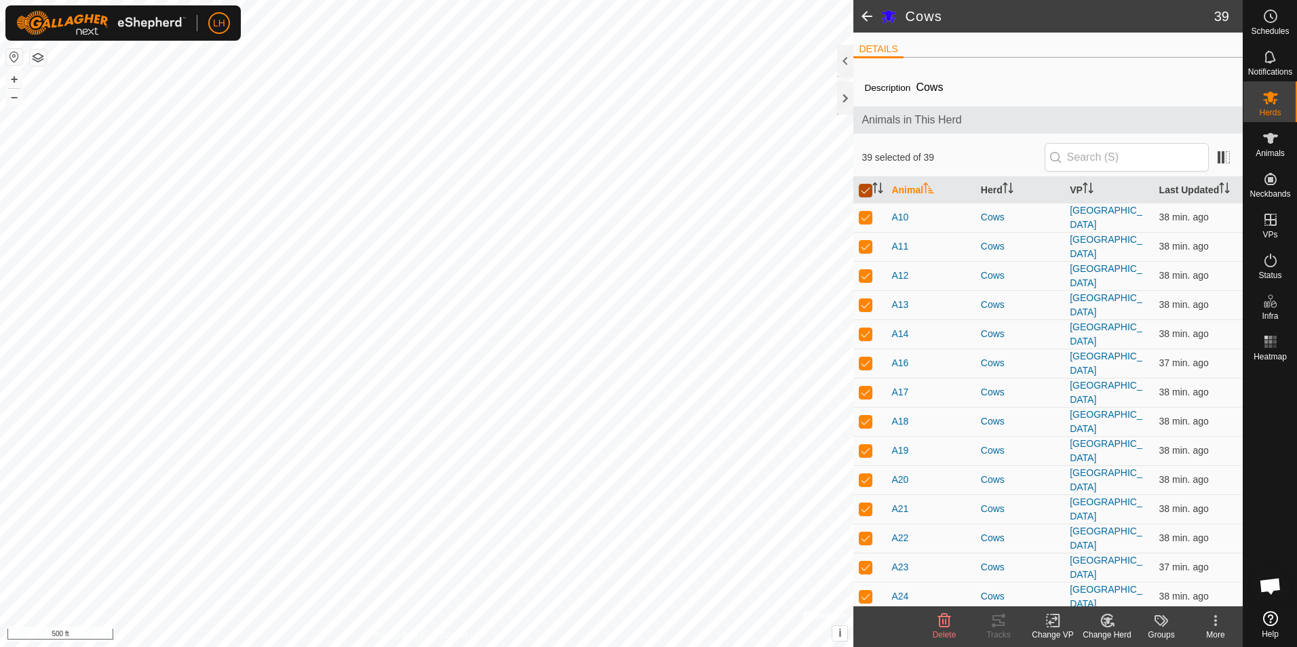
checkbox input "false"
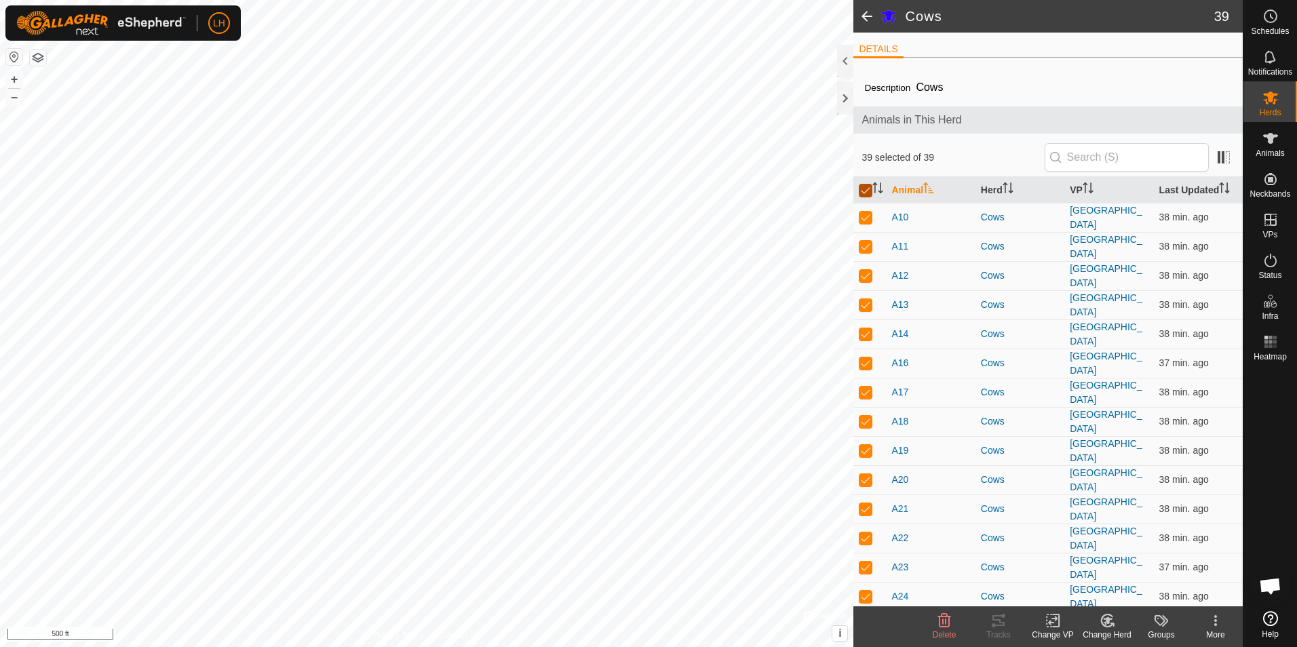
checkbox input "false"
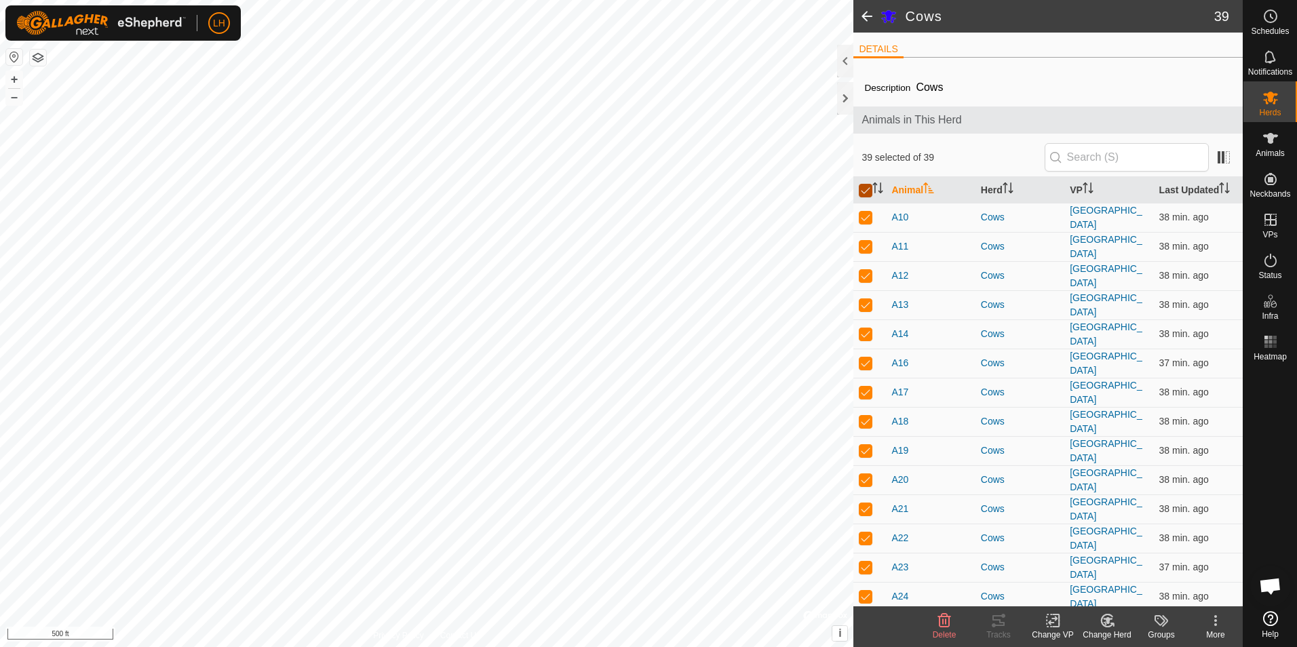
checkbox input "false"
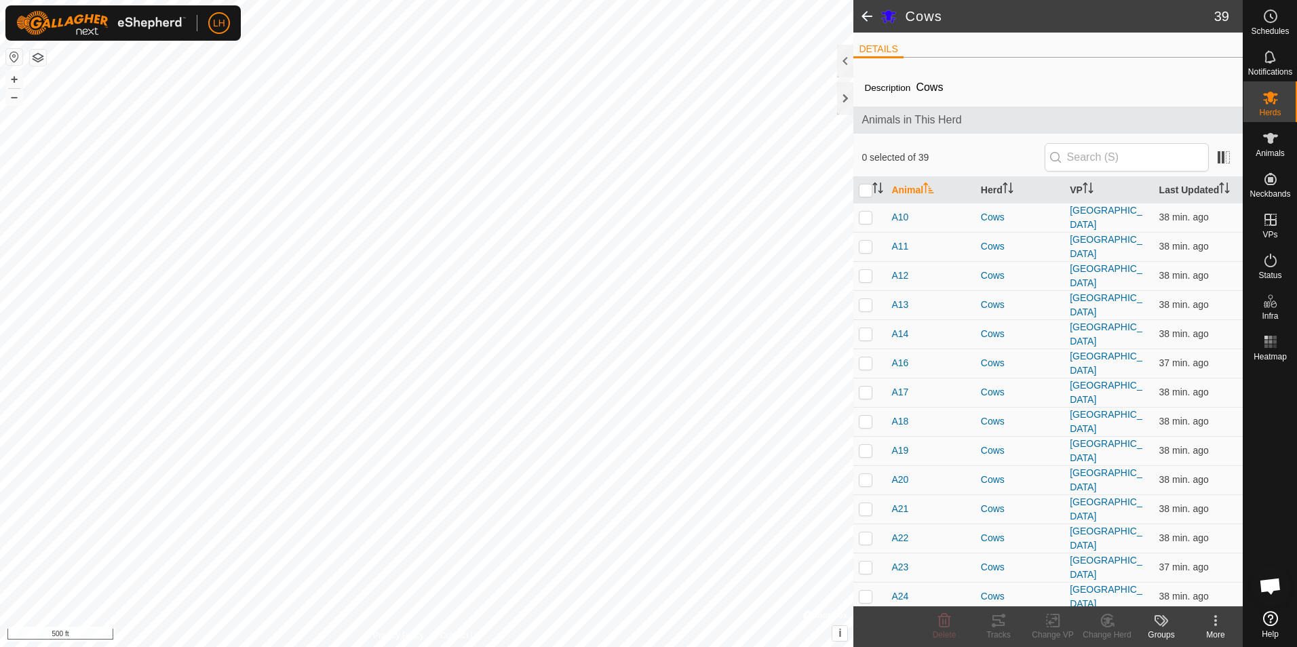
click at [869, 16] on span at bounding box center [866, 16] width 27 height 33
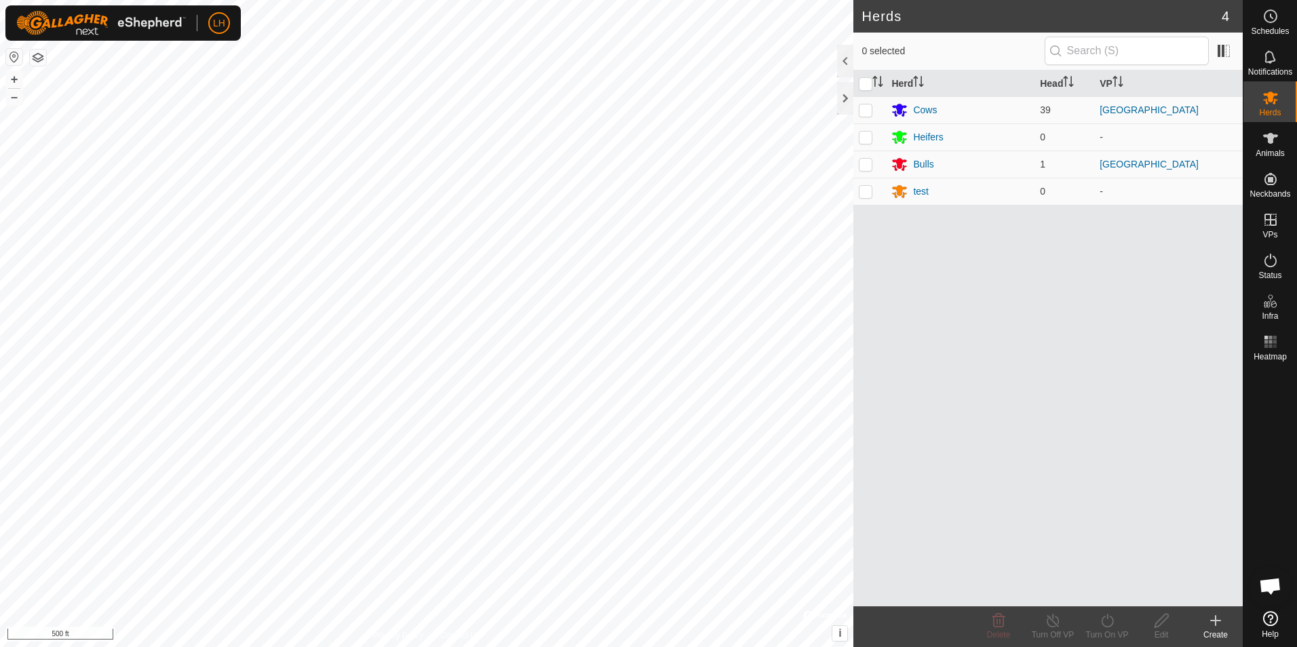
click at [1271, 585] on span "Open chat" at bounding box center [1270, 587] width 22 height 19
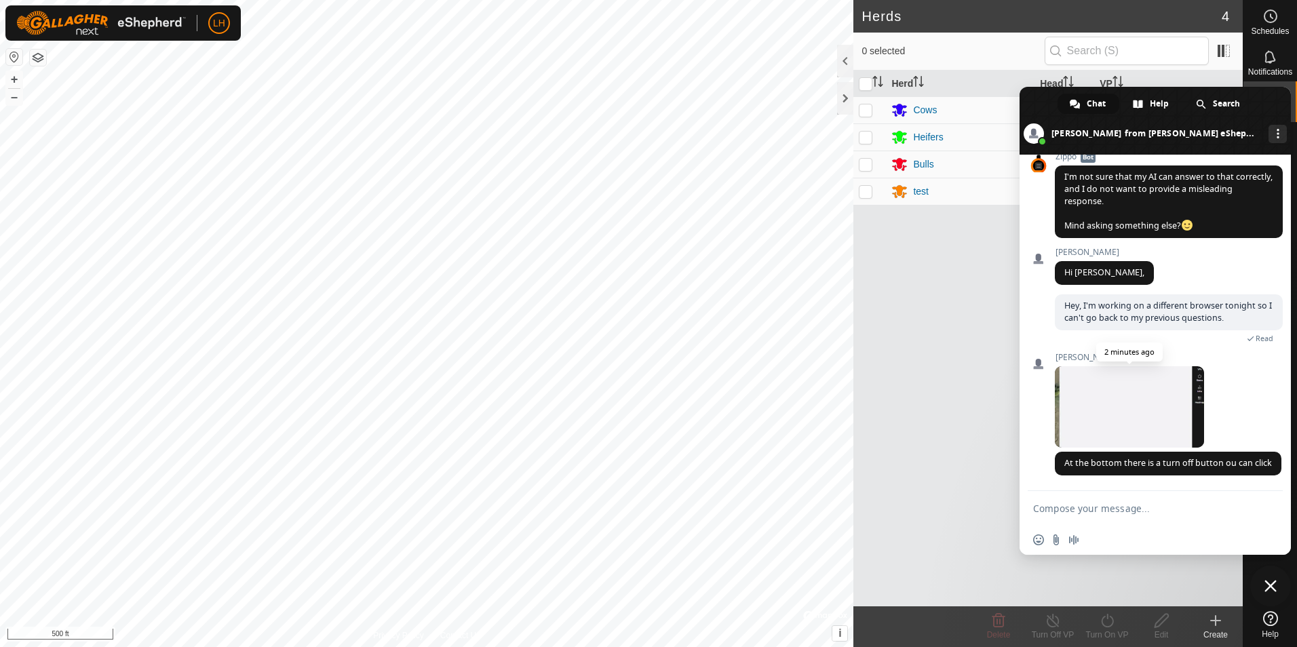
click at [1147, 387] on span at bounding box center [1129, 406] width 149 height 81
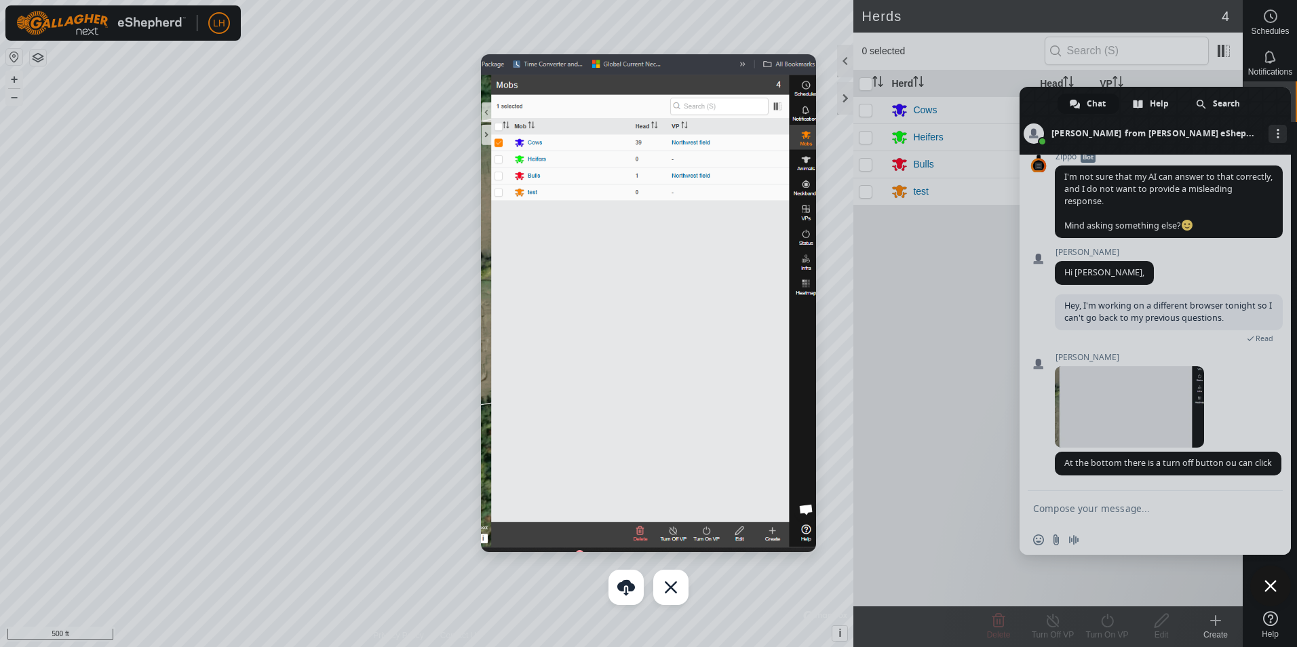
click at [1278, 584] on span "Close chat" at bounding box center [1270, 586] width 41 height 41
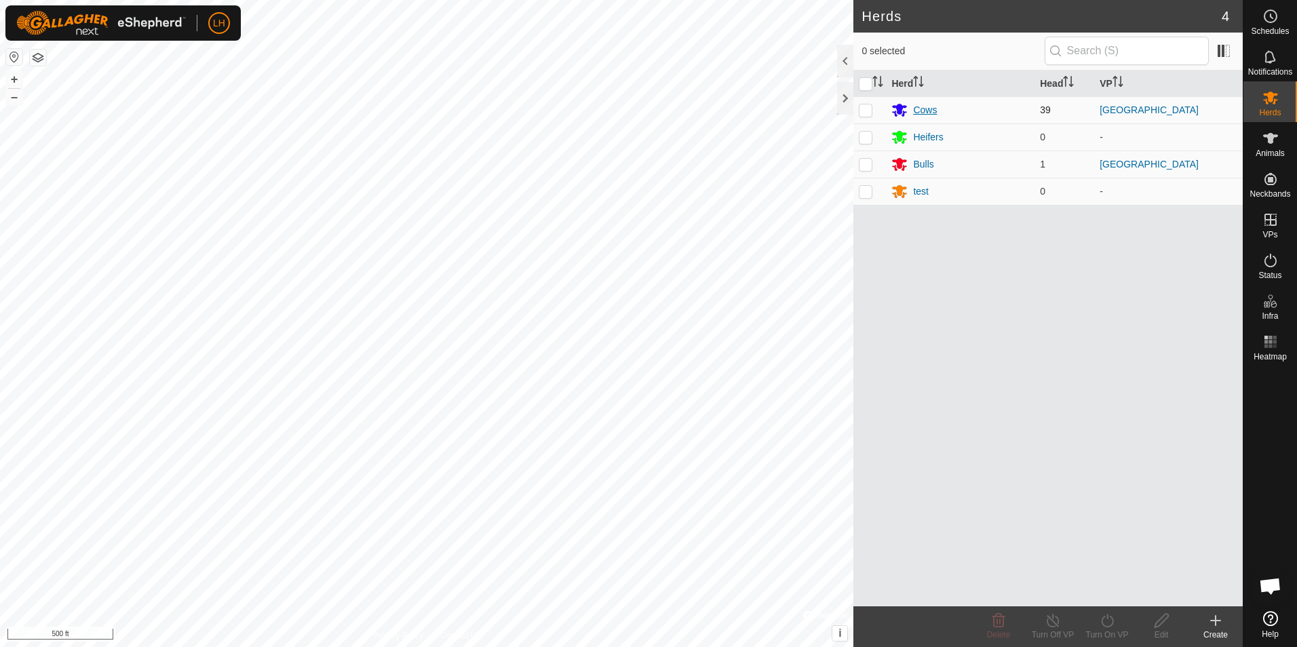
click at [917, 107] on div "Cows" at bounding box center [925, 110] width 24 height 14
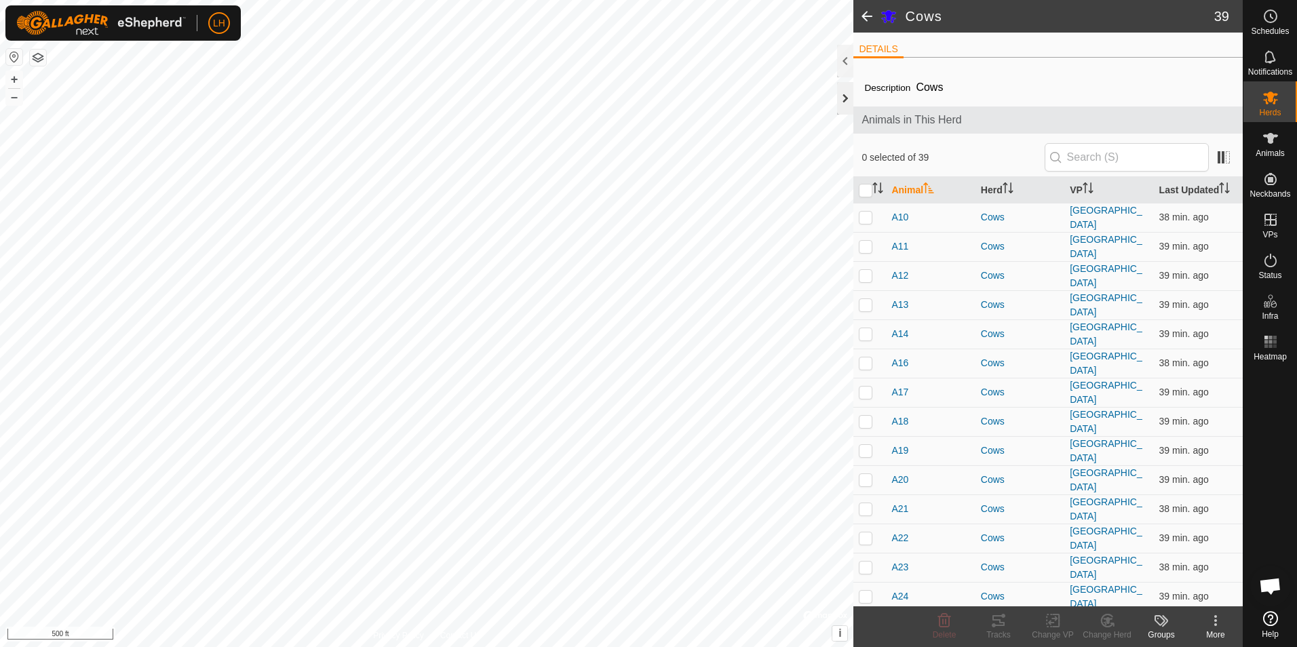
click at [846, 102] on div at bounding box center [845, 98] width 16 height 33
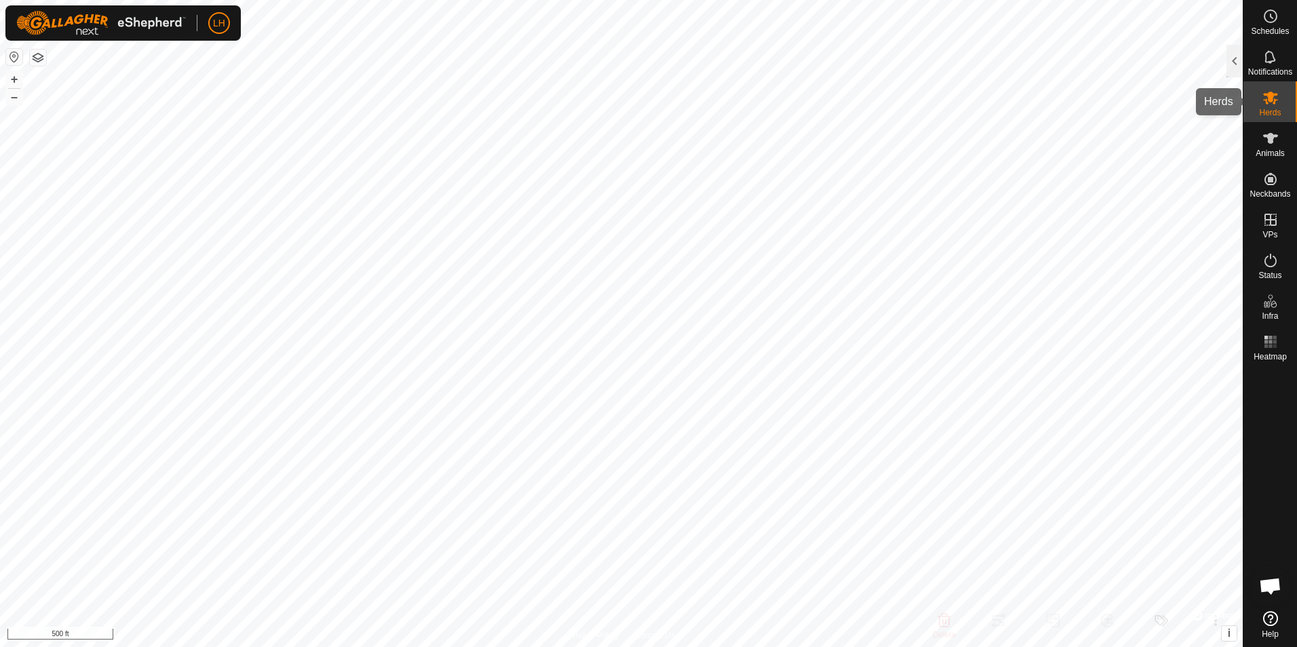
click at [1269, 109] on span "Herds" at bounding box center [1270, 113] width 22 height 8
click at [1238, 66] on div at bounding box center [1235, 61] width 16 height 33
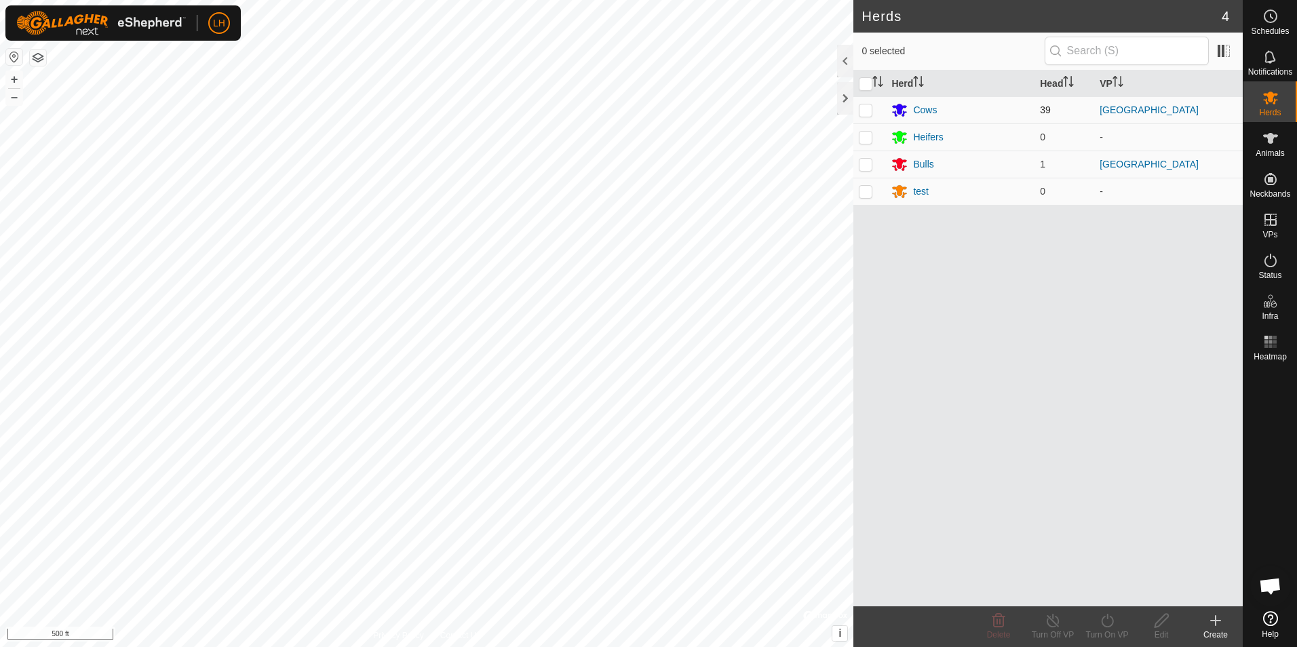
click at [860, 108] on p-checkbox at bounding box center [866, 109] width 14 height 11
checkbox input "true"
click at [866, 164] on p-checkbox at bounding box center [866, 164] width 14 height 11
checkbox input "true"
click at [1106, 626] on icon at bounding box center [1107, 621] width 12 height 14
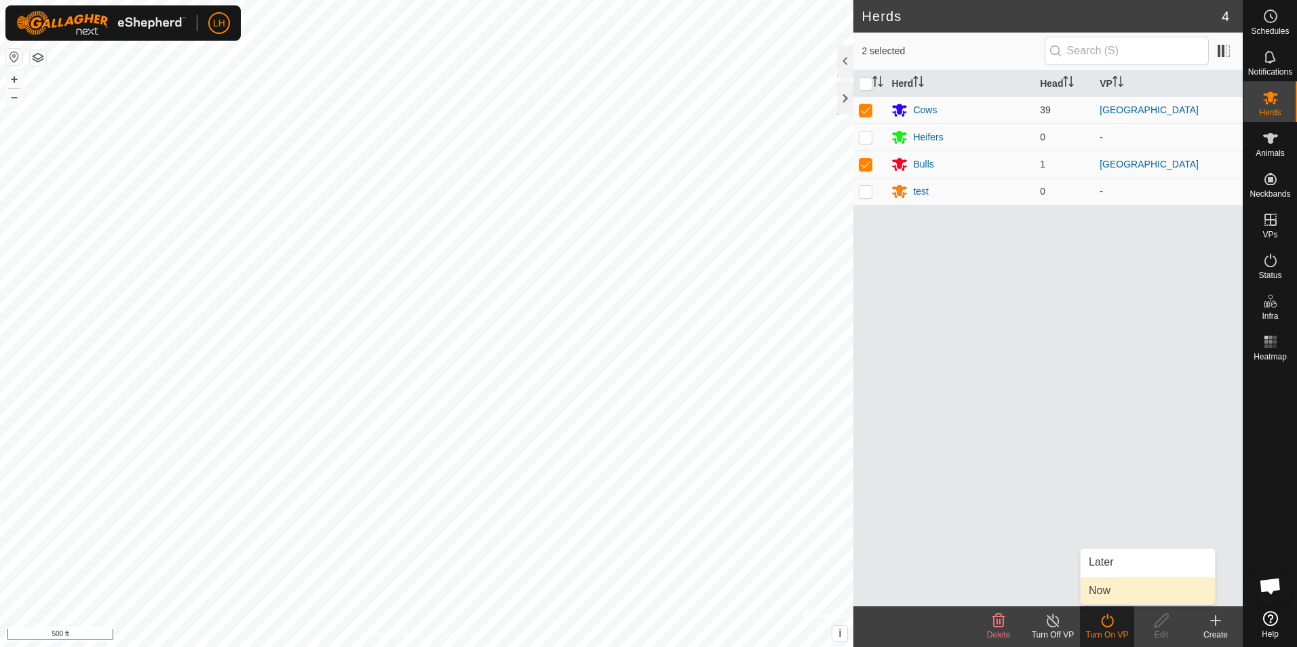
click at [1104, 594] on link "Now" at bounding box center [1148, 590] width 134 height 27
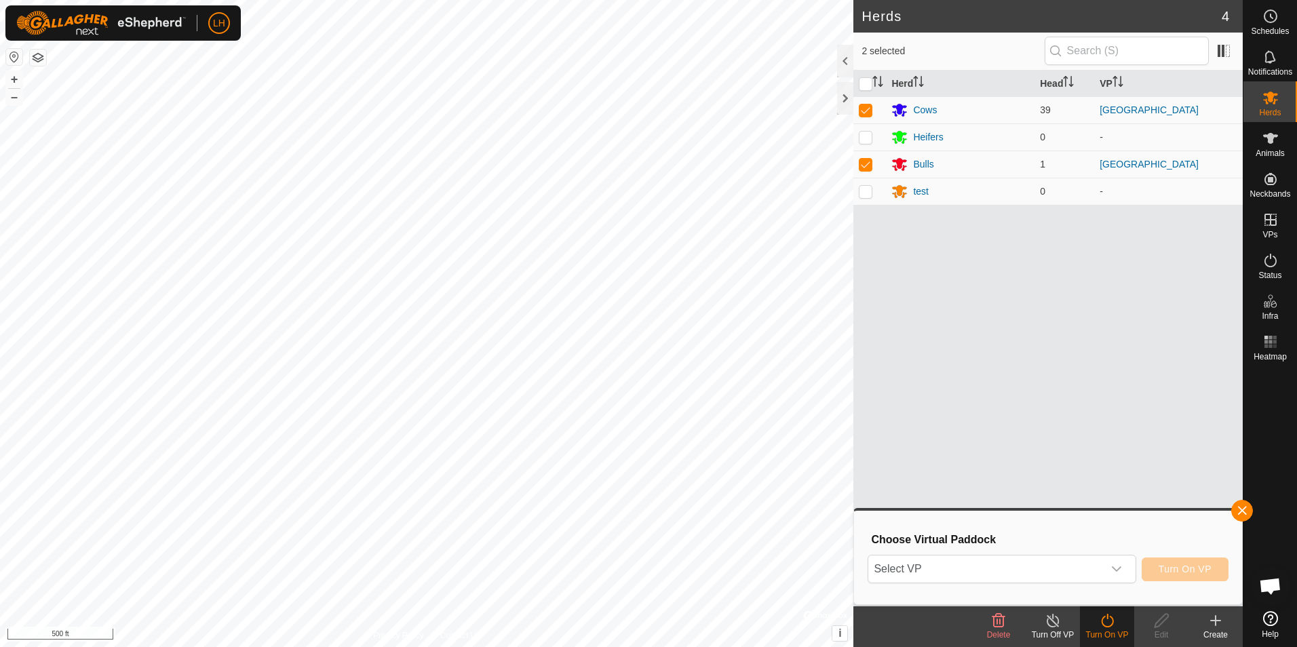
click at [1269, 588] on span "Open chat" at bounding box center [1270, 587] width 22 height 19
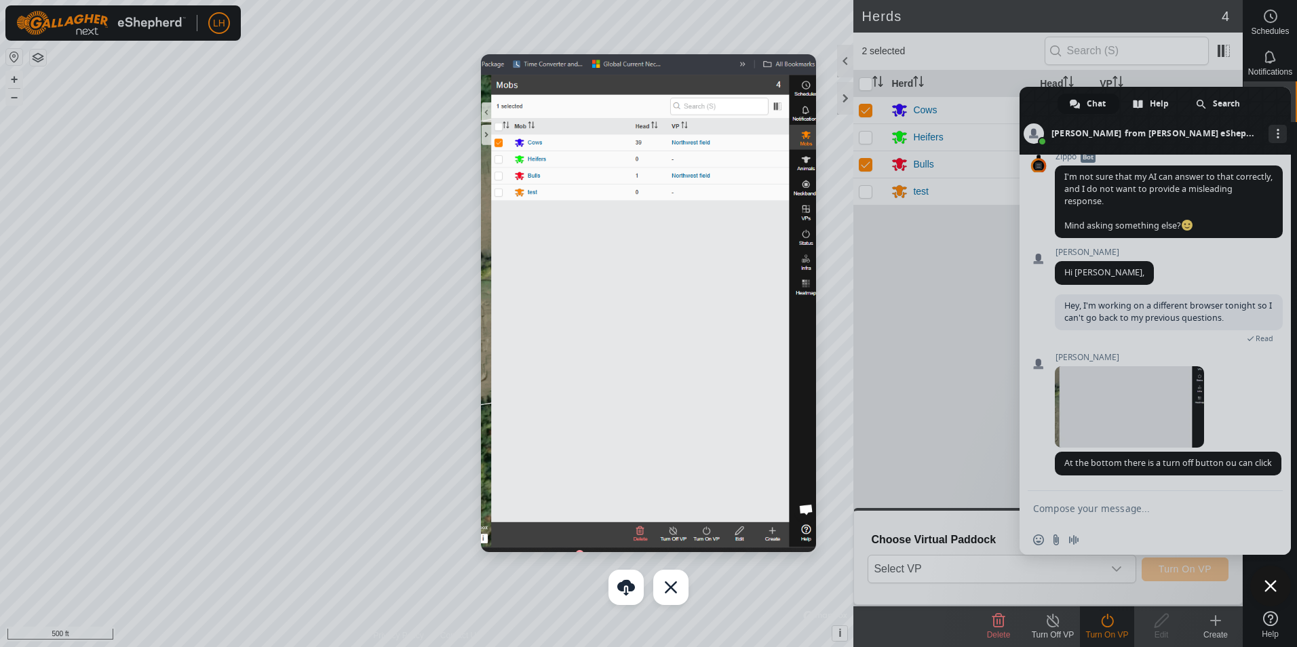
click at [1096, 515] on div at bounding box center [648, 323] width 1297 height 647
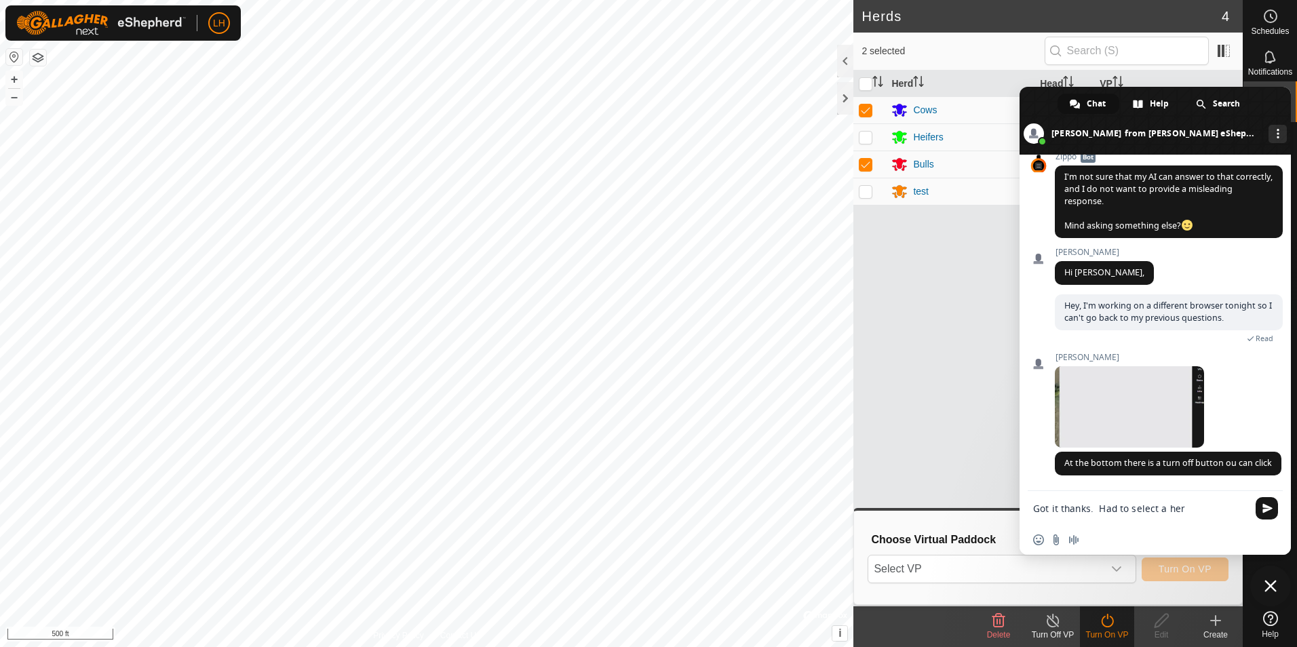
type textarea "Got it thanks. Had to select a herd"
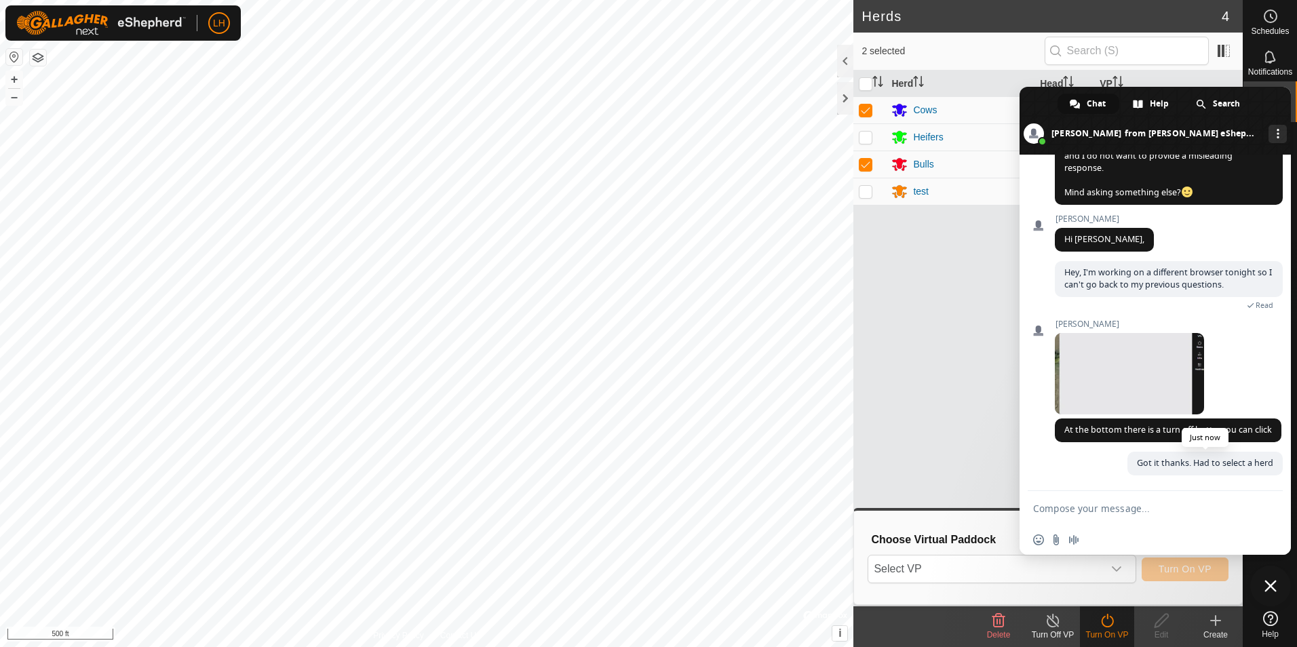
scroll to position [164, 0]
click at [1271, 583] on span "Close chat" at bounding box center [1271, 586] width 12 height 12
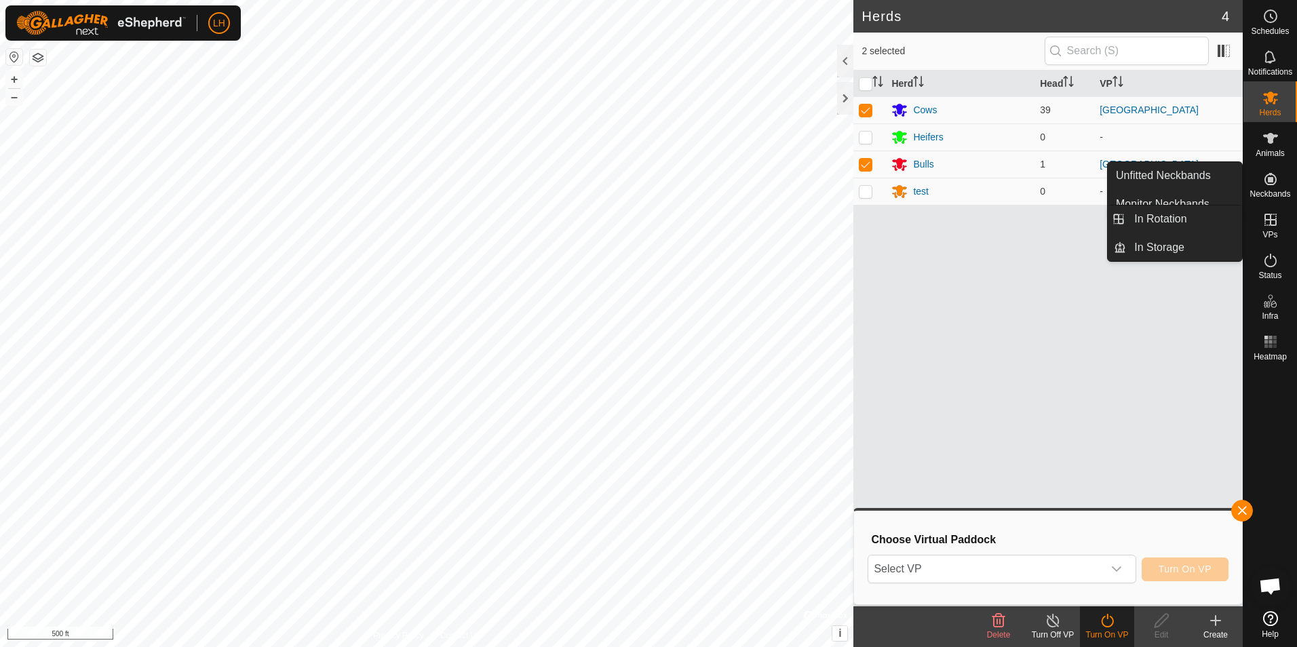
click at [1273, 222] on icon at bounding box center [1271, 220] width 16 height 16
click at [1173, 216] on link "In Rotation" at bounding box center [1184, 219] width 116 height 27
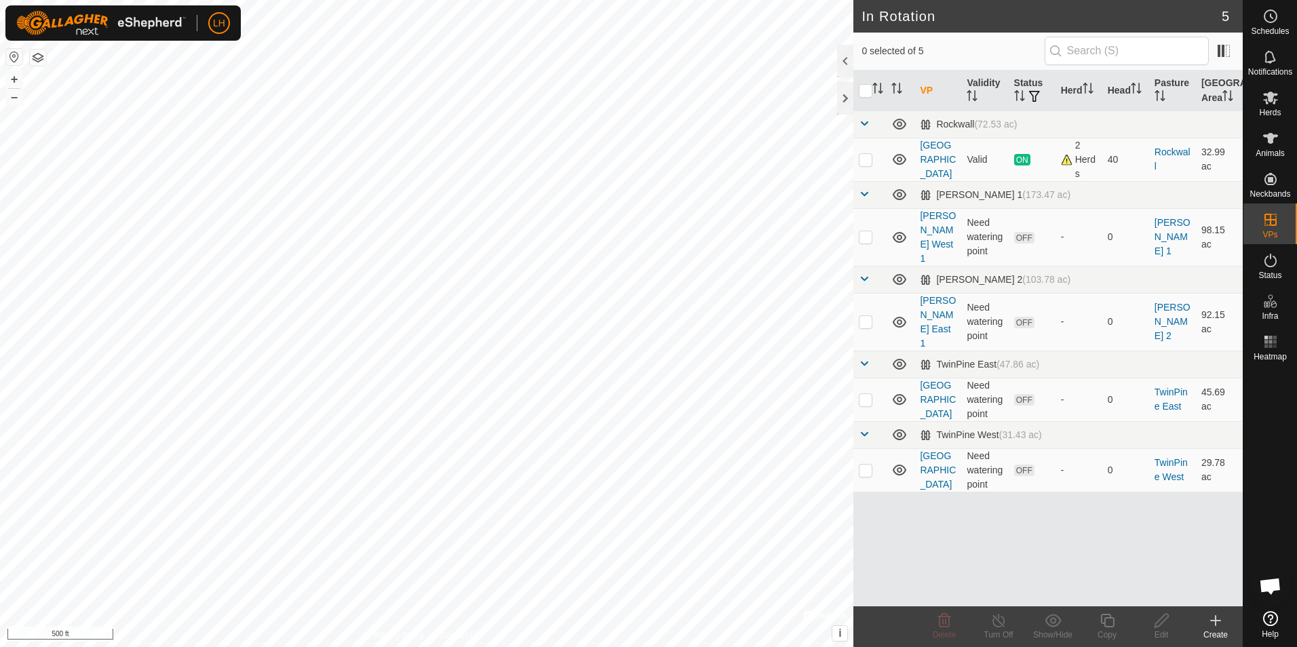
click at [1213, 625] on icon at bounding box center [1216, 621] width 16 height 16
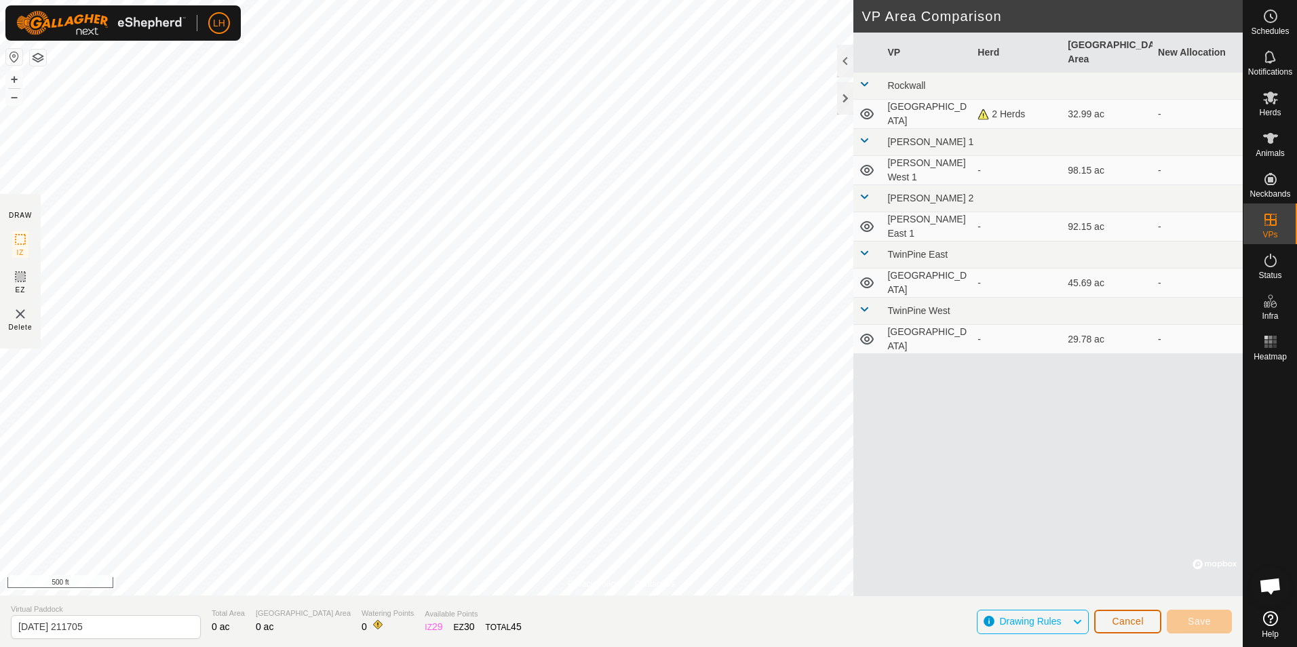
click at [1133, 623] on span "Cancel" at bounding box center [1128, 621] width 32 height 11
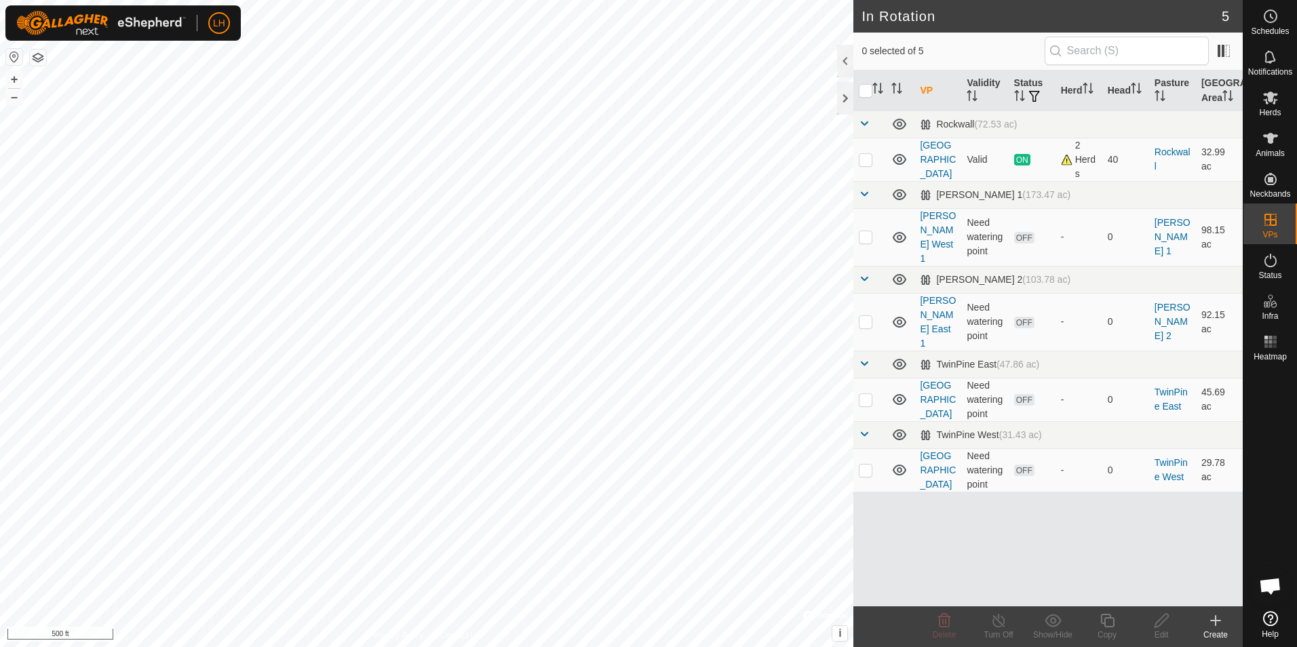
click at [1216, 623] on icon at bounding box center [1216, 620] width 0 height 9
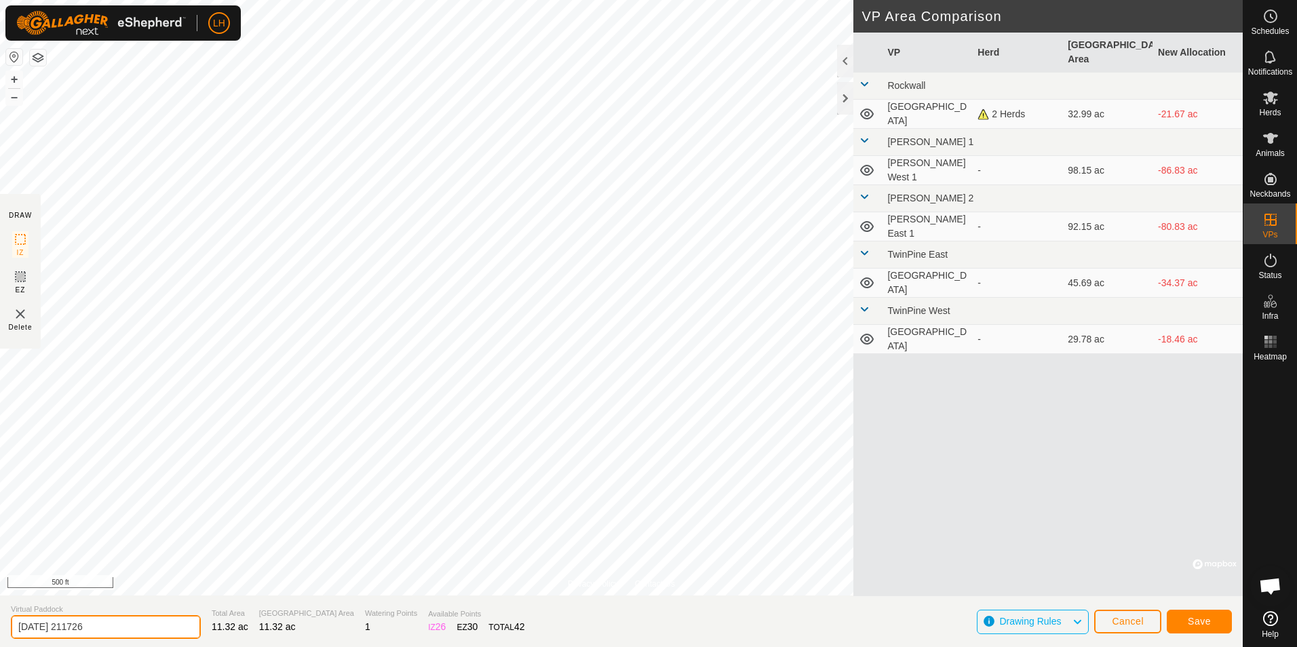
drag, startPoint x: 105, startPoint y: 623, endPoint x: -3, endPoint y: 603, distance: 109.8
click at [0, 603] on html "LH Schedules Notifications Herds Animals Neckbands VPs Status Infra Heatmap Hel…" at bounding box center [648, 323] width 1297 height 647
type input "NW Training Paddock"
click at [1199, 624] on span "Save" at bounding box center [1199, 621] width 23 height 11
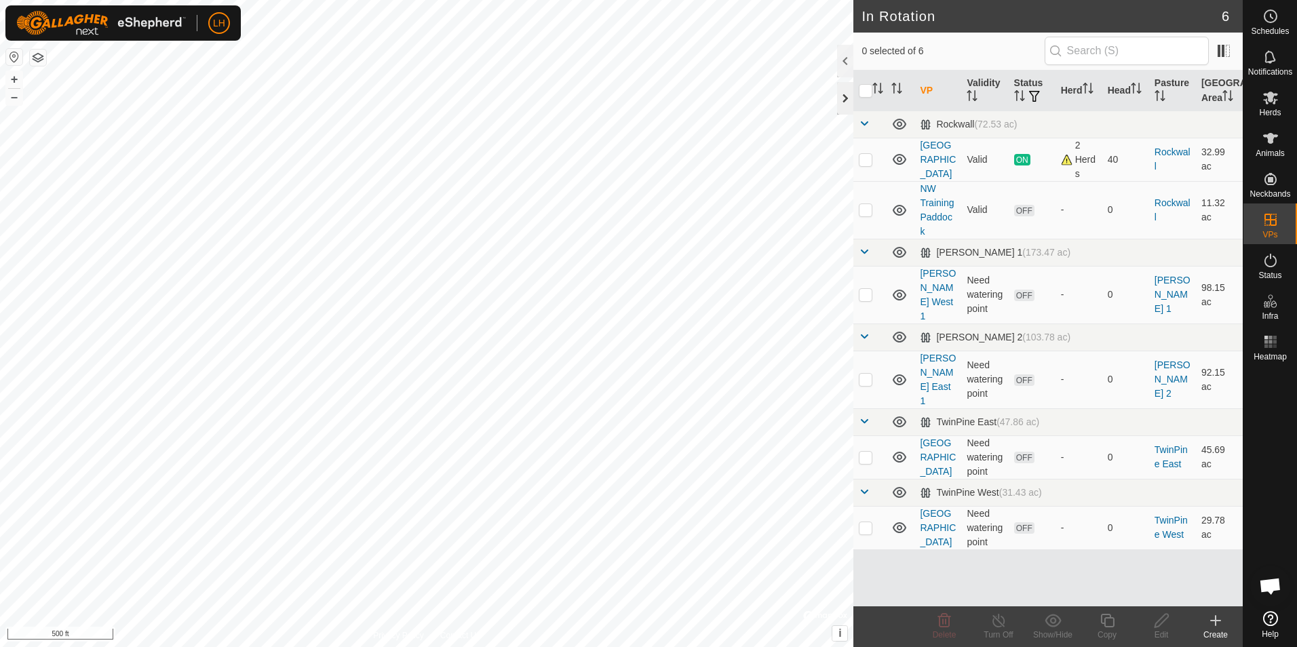
click at [846, 101] on div at bounding box center [845, 98] width 16 height 33
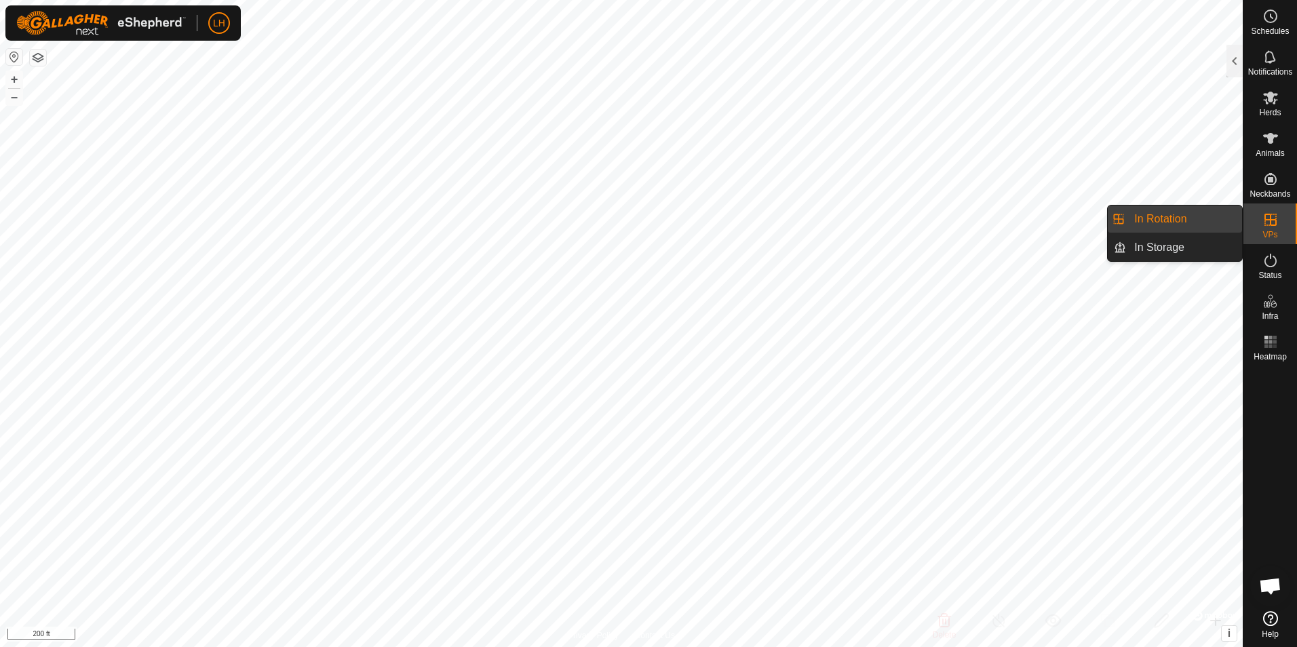
click at [1172, 217] on link "In Rotation" at bounding box center [1184, 219] width 116 height 27
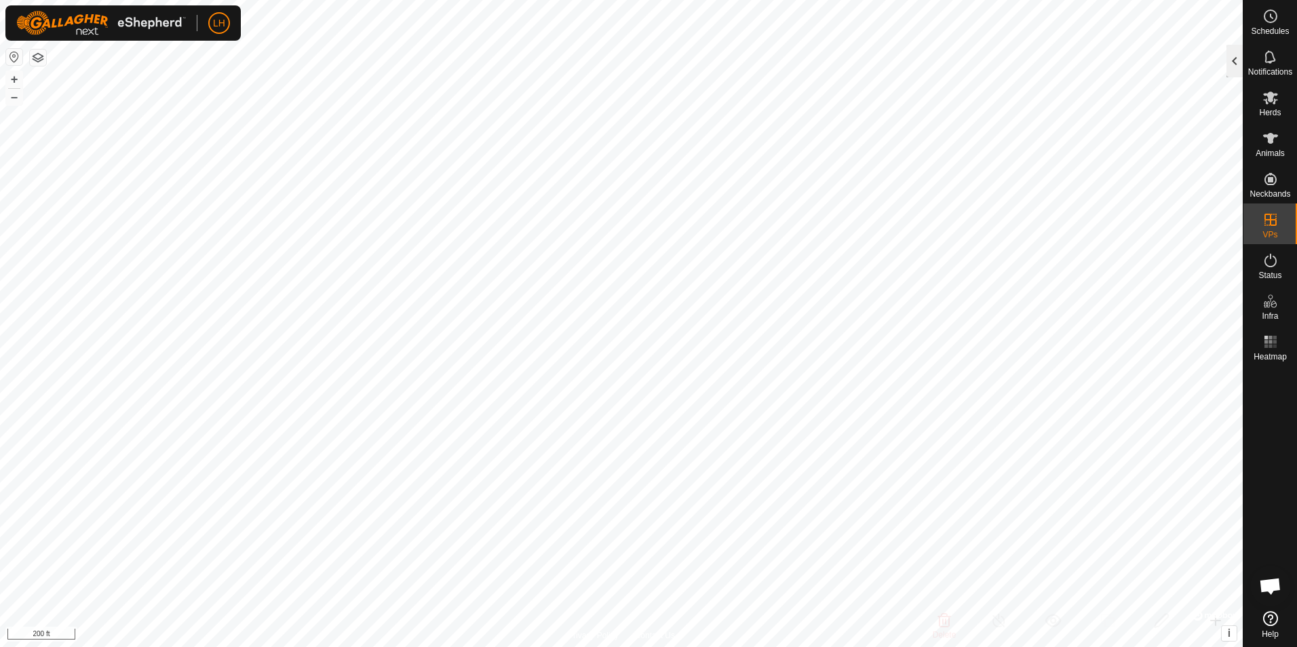
click at [1235, 64] on div at bounding box center [1235, 61] width 16 height 33
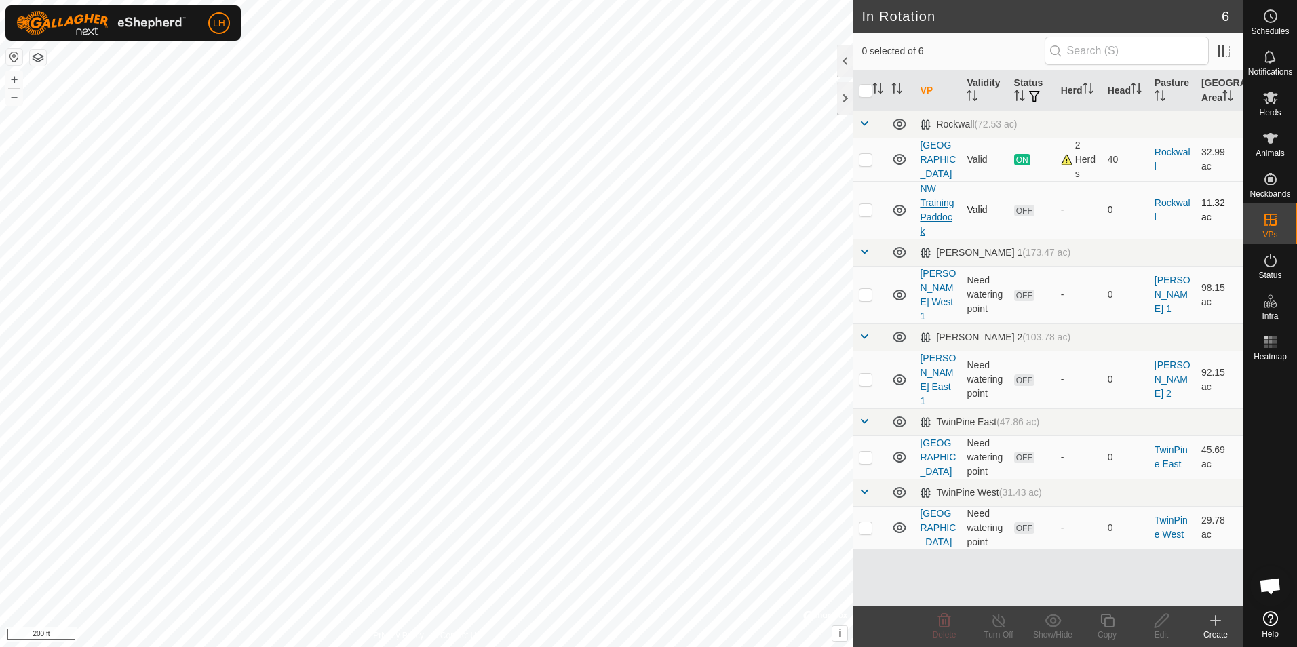
click at [927, 189] on link "NW Training Paddock" at bounding box center [937, 210] width 34 height 54
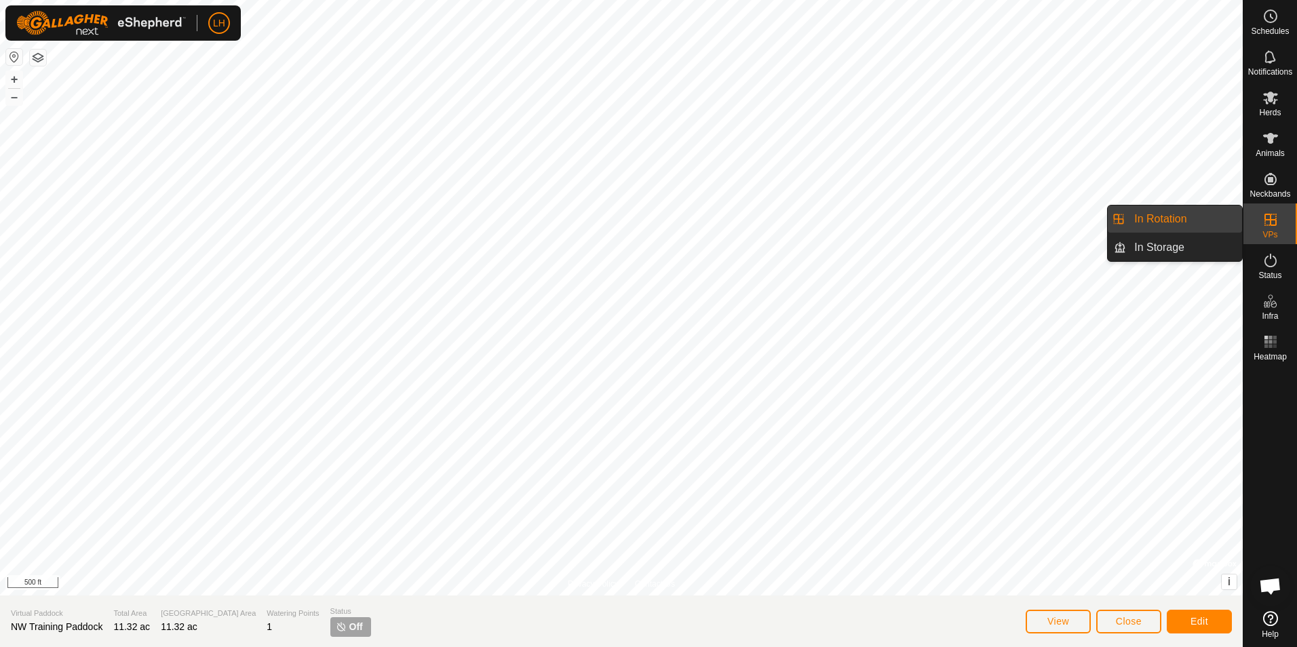
click at [1174, 220] on link "In Rotation" at bounding box center [1184, 219] width 116 height 27
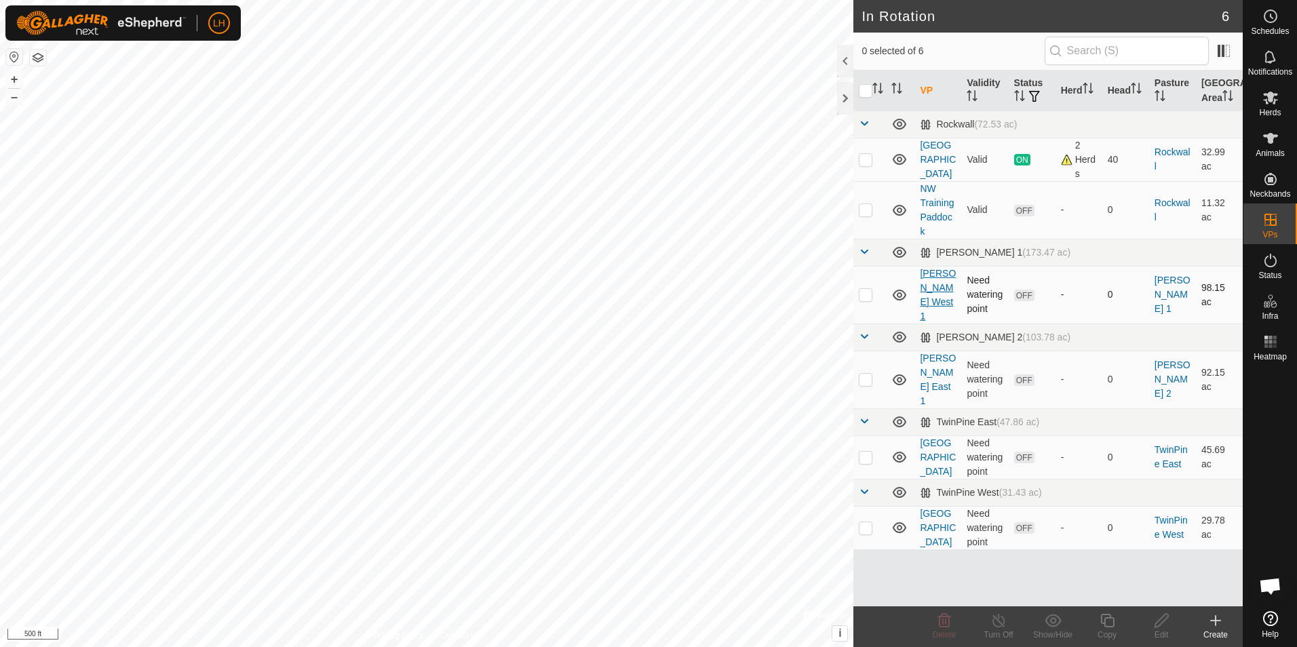
click at [937, 282] on link "[PERSON_NAME] West 1" at bounding box center [938, 295] width 36 height 54
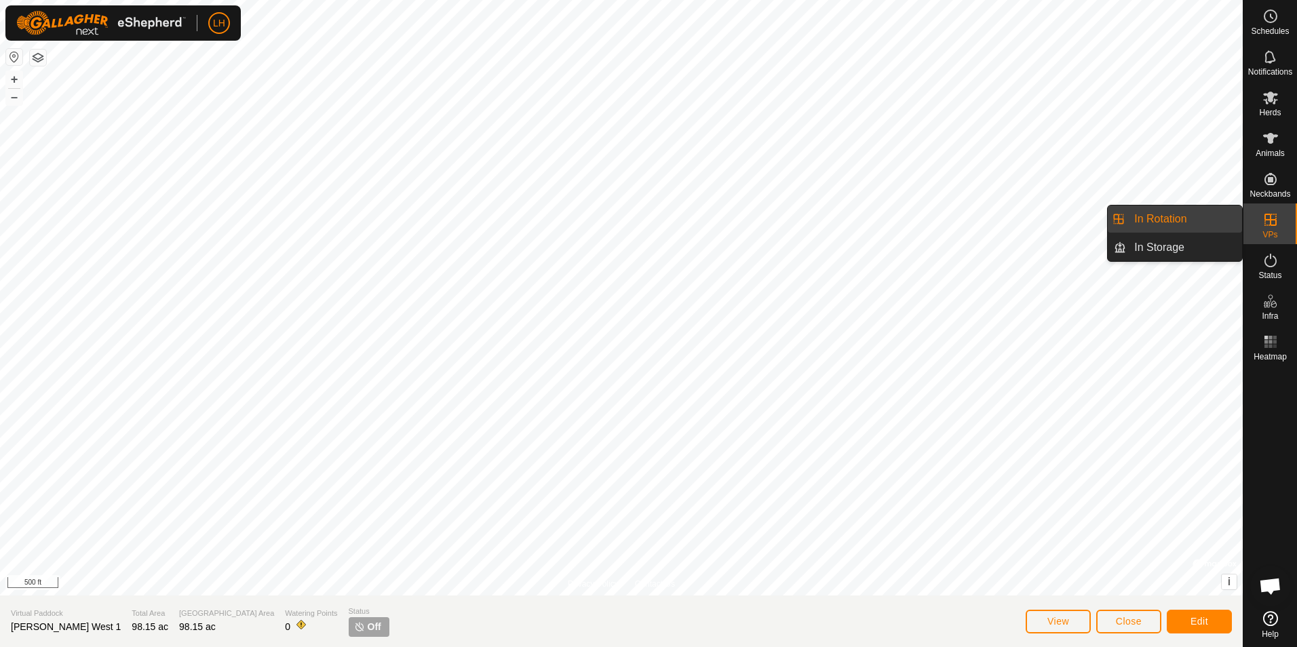
click at [1183, 218] on link "In Rotation" at bounding box center [1184, 219] width 116 height 27
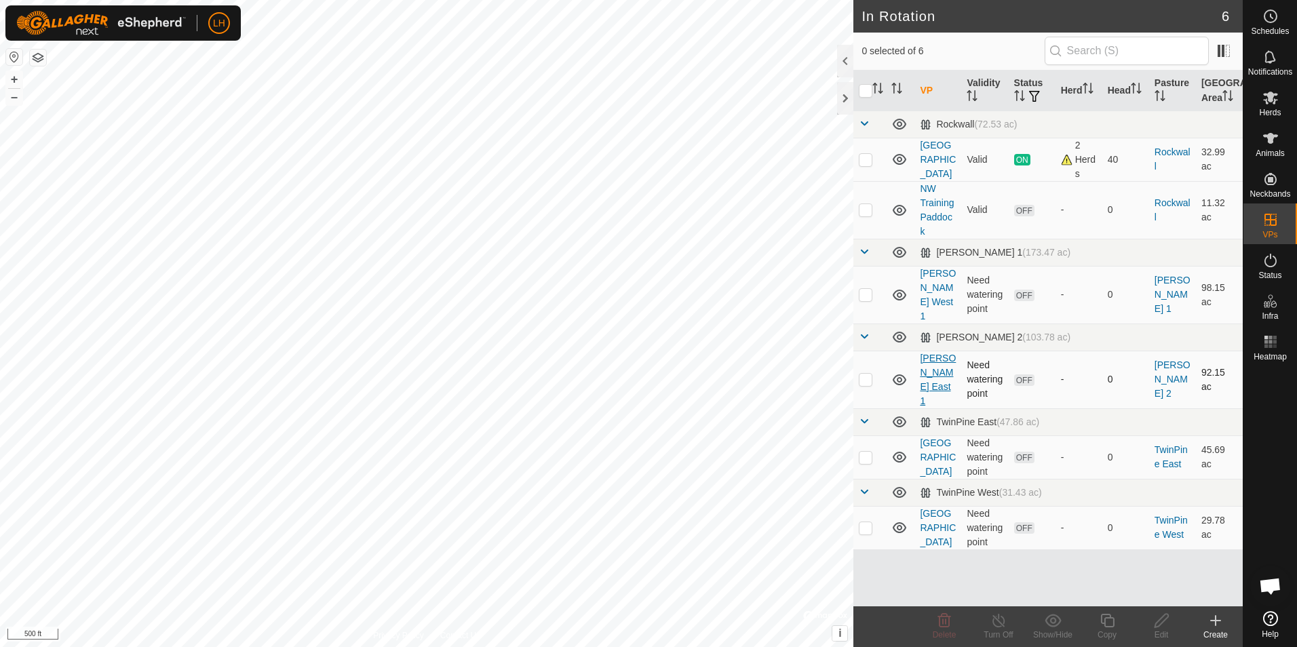
click at [932, 353] on link "[PERSON_NAME] East 1" at bounding box center [938, 380] width 36 height 54
